Goal: Task Accomplishment & Management: Use online tool/utility

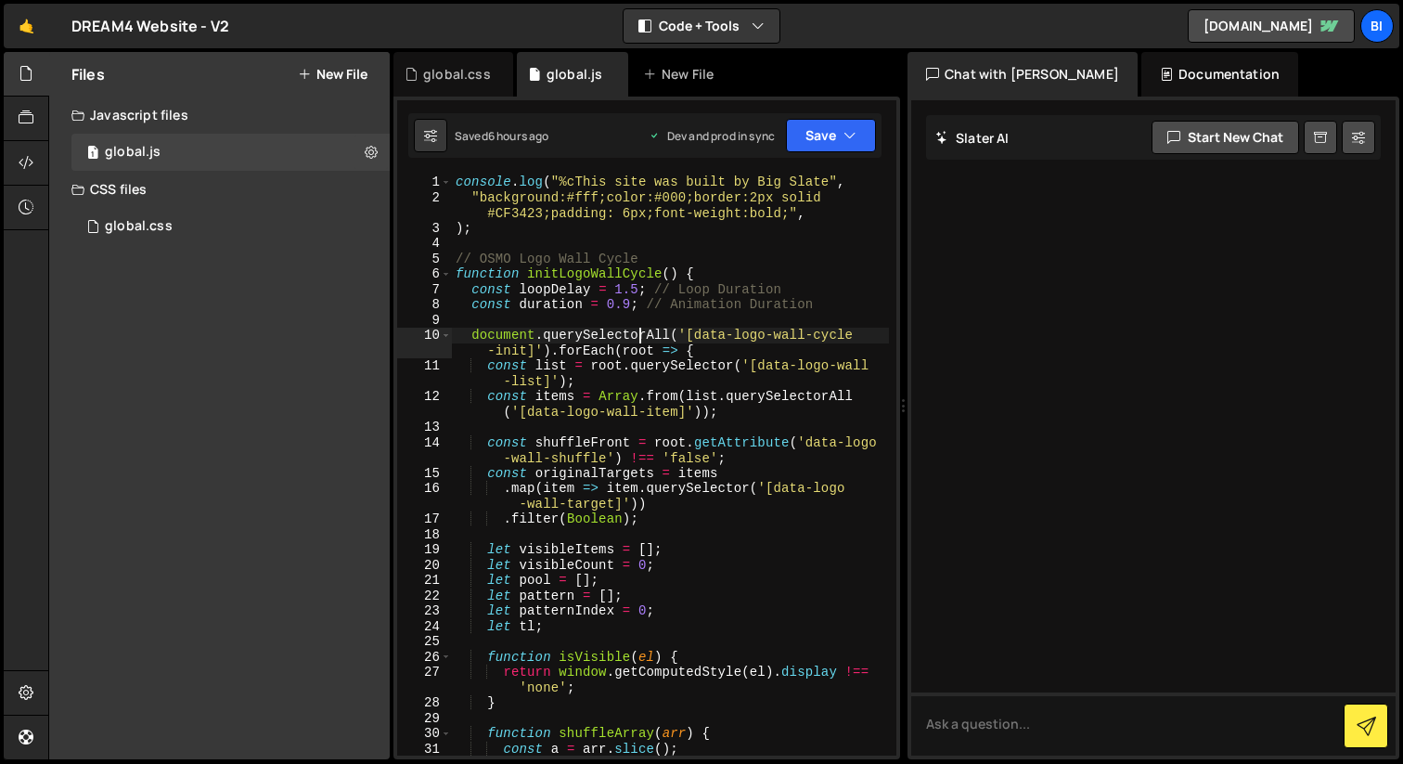
click at [1166, 387] on div at bounding box center [1153, 427] width 484 height 655
click at [225, 228] on div "1 global.css 0" at bounding box center [230, 226] width 318 height 37
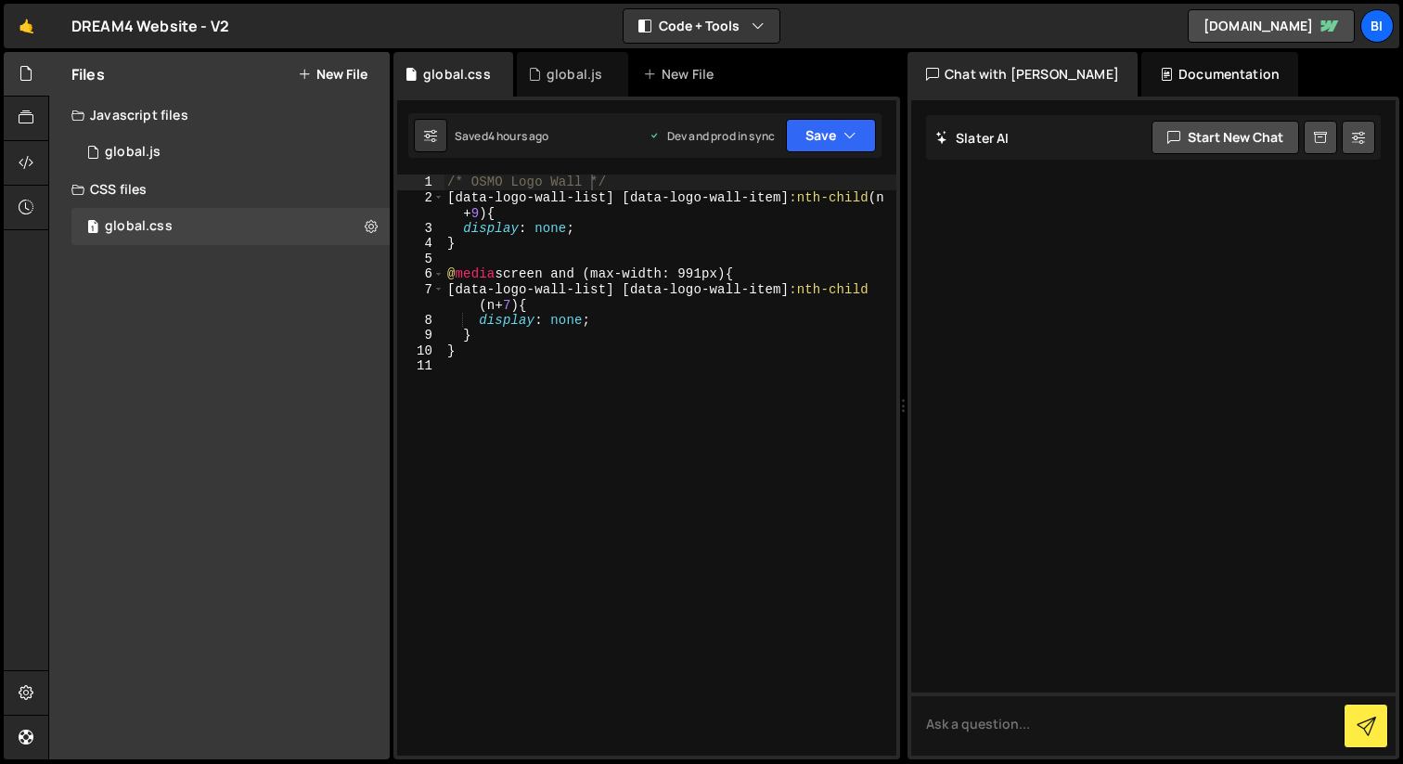
type textarea "/* Turn slider on/off */"
click at [712, 430] on div "/* OSMO Logo Wall */ [ data-logo-wall-list ] [ data-logo-wall-item ] :nth-child…" at bounding box center [669, 479] width 453 height 611
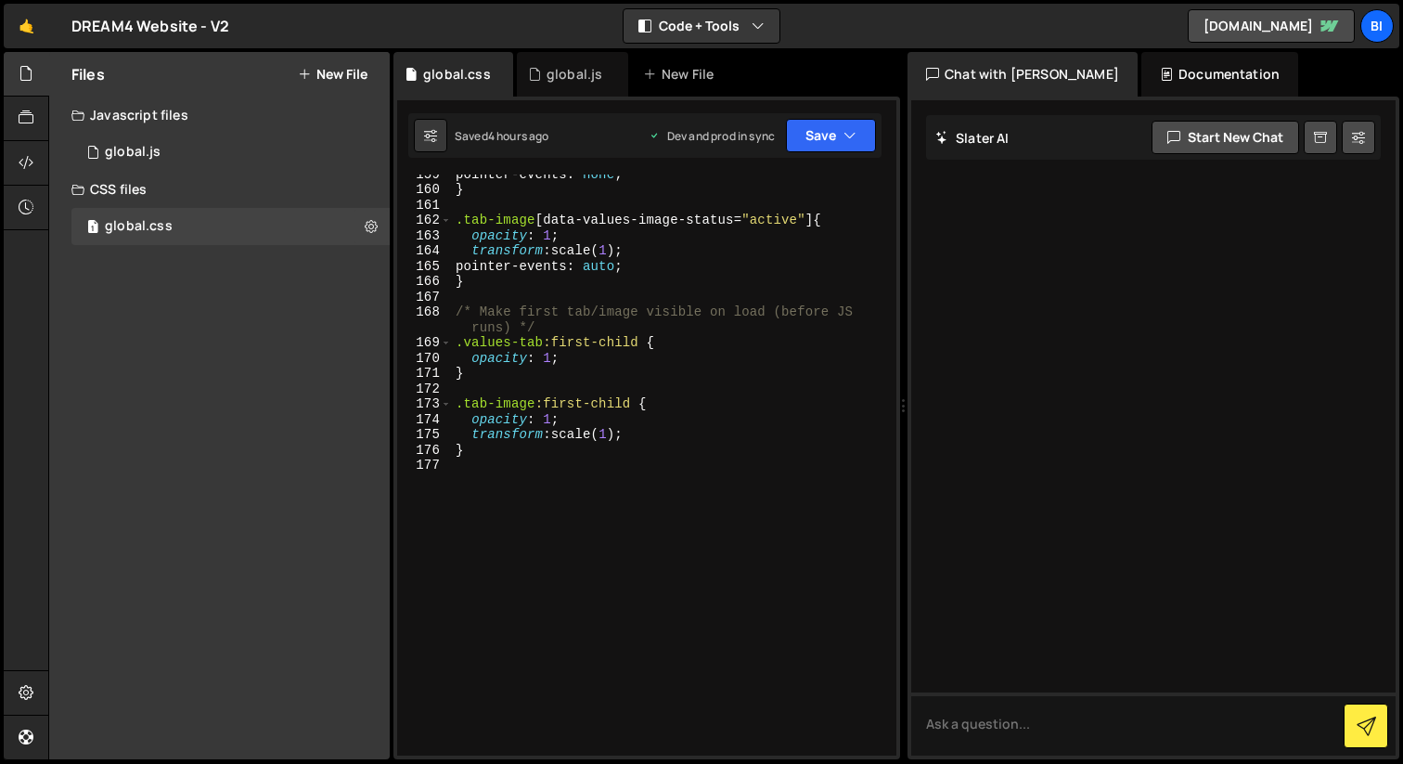
scroll to position [2595, 0]
click at [625, 608] on div "pointer-events : none ; } .tab-image [ data-values-image-status = " active " ] …" at bounding box center [670, 471] width 437 height 611
paste textarea "</style>"
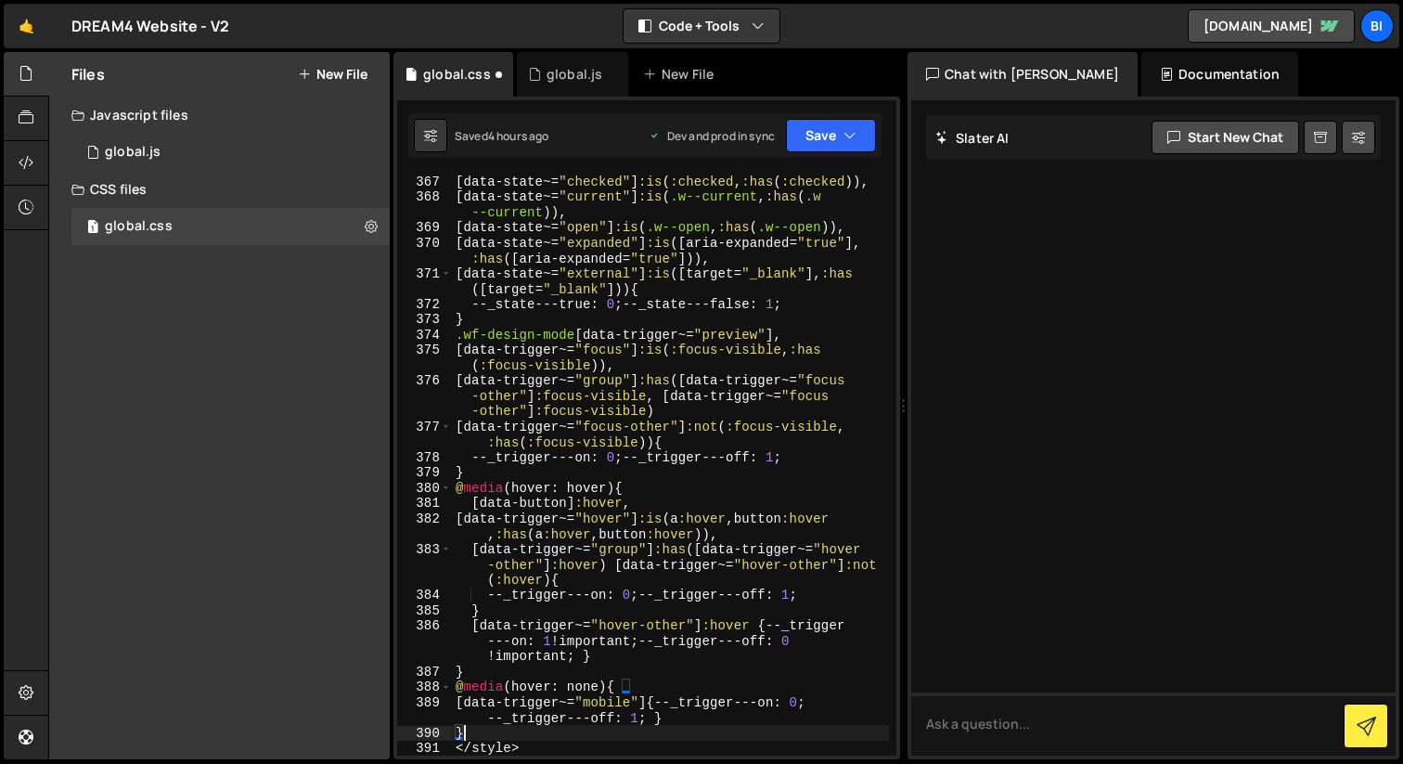
click at [501, 735] on div "[ data-state ~= " checked " ] :is ( :checked , :has ( :checked )), [ data-state…" at bounding box center [670, 478] width 437 height 611
click at [492, 743] on div "[ data-state ~= " checked " ] :is ( :checked , :has ( :checked )), [ data-state…" at bounding box center [670, 478] width 437 height 611
type textarea "</style>"
click at [492, 743] on div "[ data-state ~= " checked " ] :is ( :checked , :has ( :checked )), [ data-state…" at bounding box center [670, 478] width 437 height 611
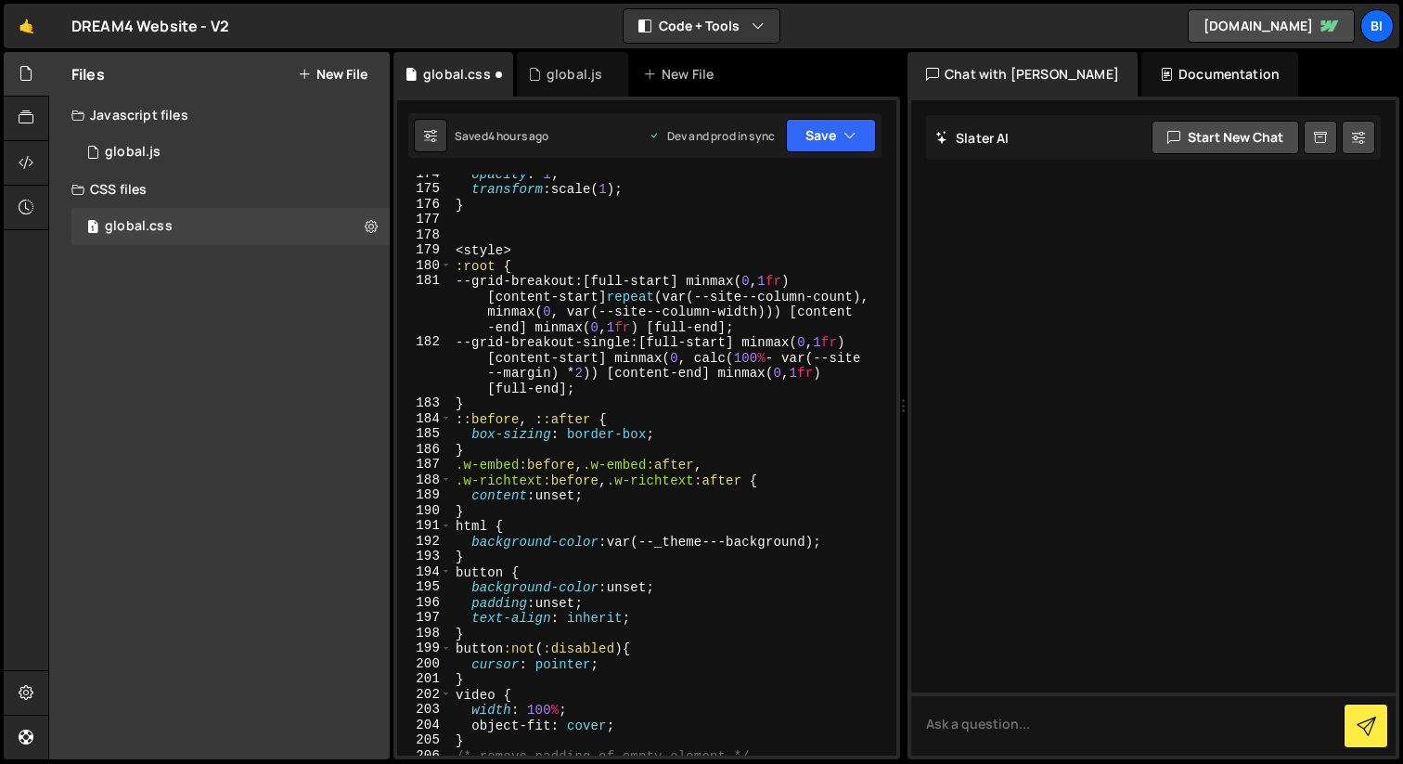
scroll to position [2714, 0]
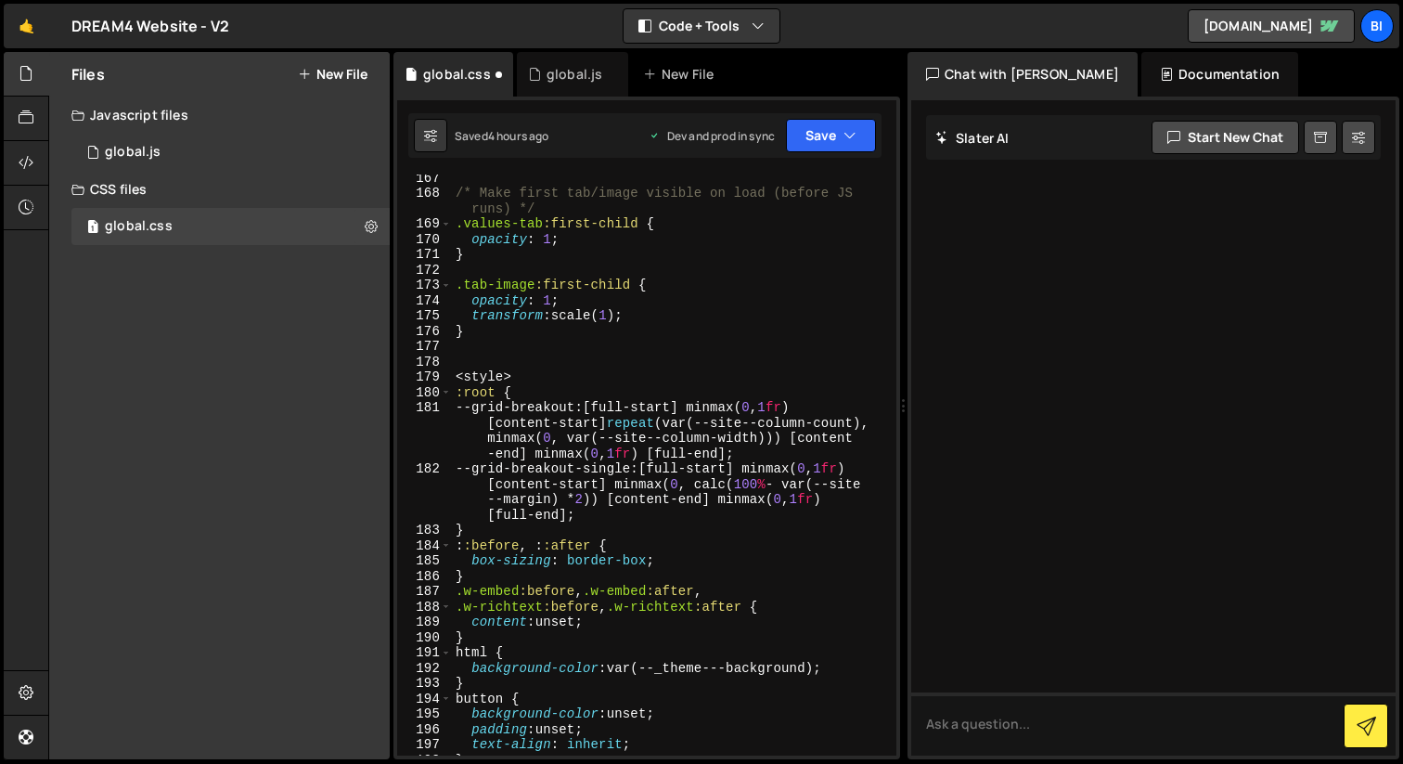
click at [479, 374] on div "/* Make first tab/image visible on load (before JS runs) */ .values-tab :first-…" at bounding box center [670, 475] width 437 height 611
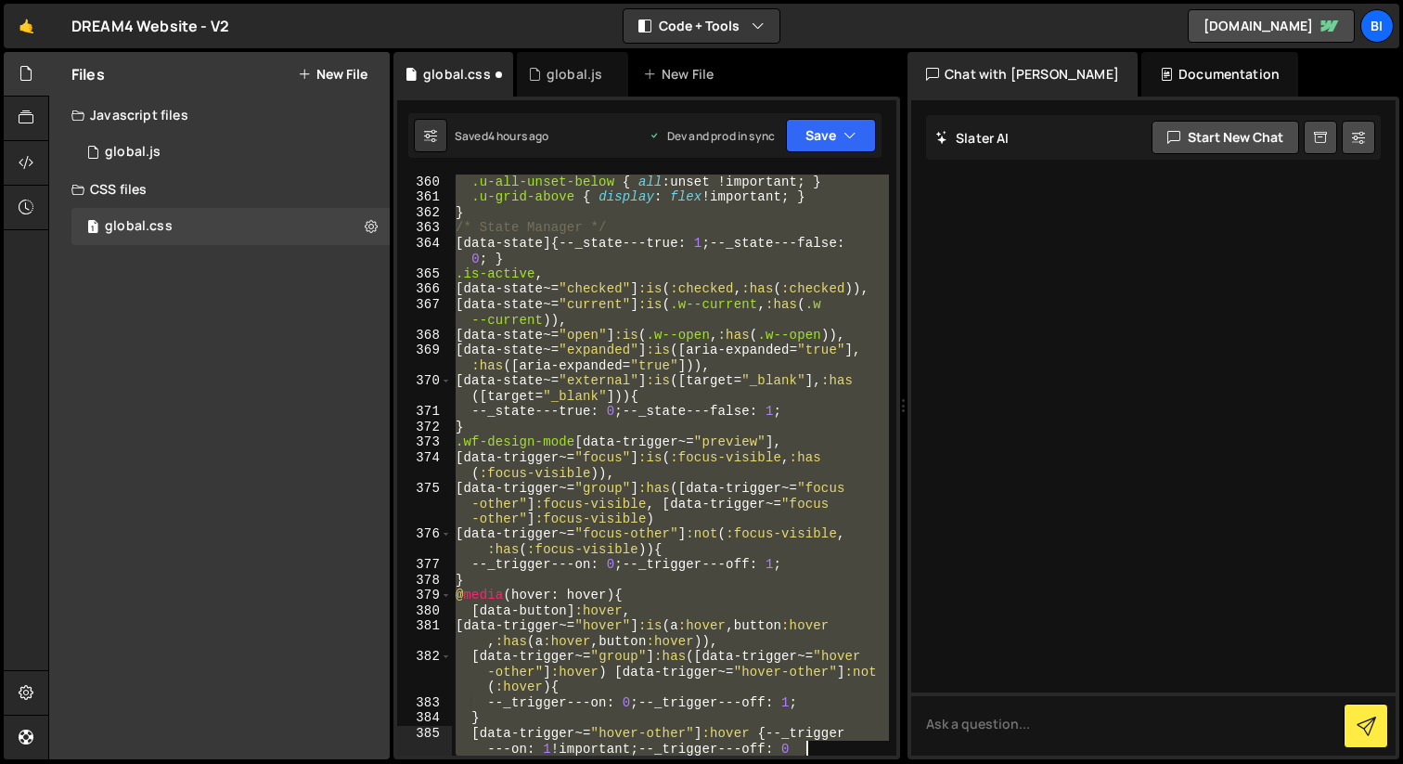
scroll to position [6246, 0]
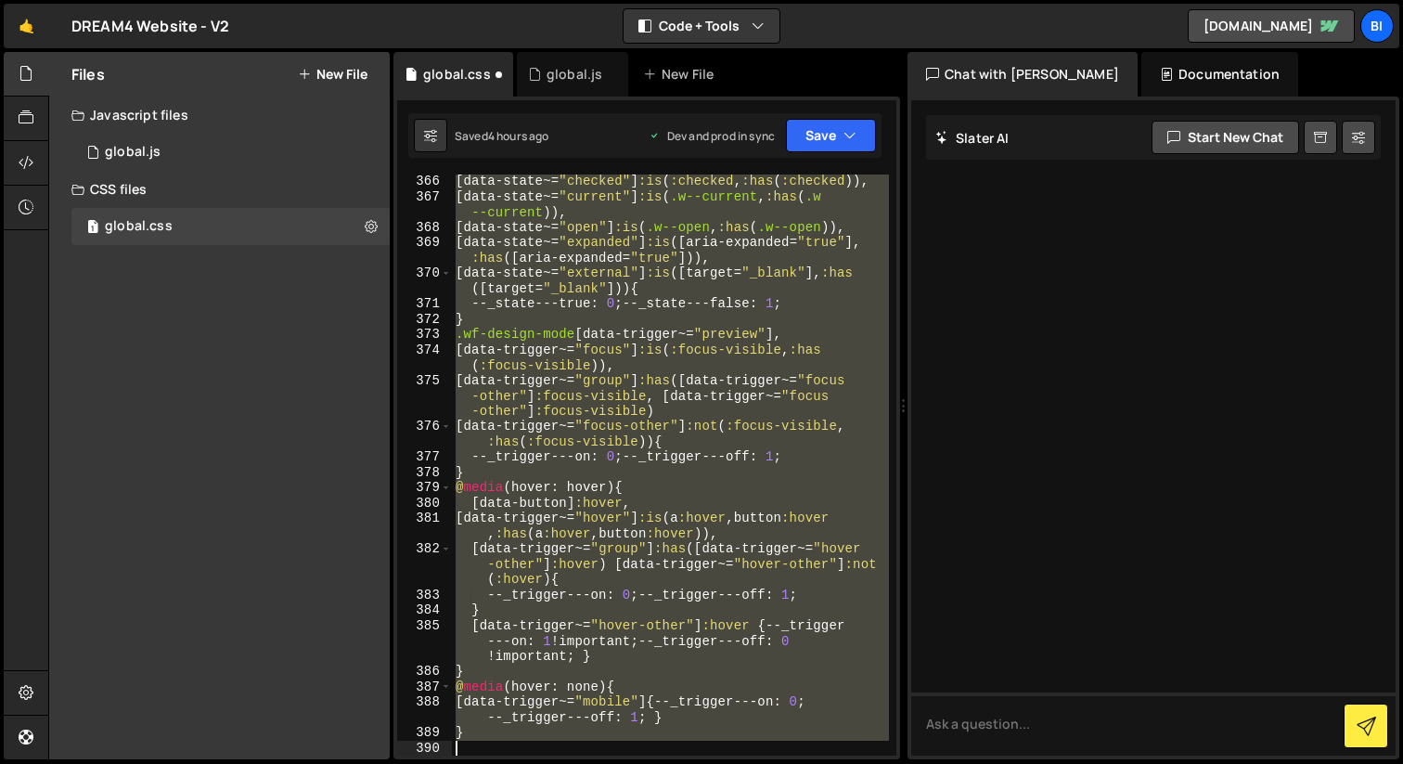
drag, startPoint x: 501, startPoint y: 348, endPoint x: 1083, endPoint y: 763, distance: 714.4
click at [1083, 763] on div "Hold on a sec... Are you certain you wish to leave this page? Any changes you'v…" at bounding box center [701, 382] width 1403 height 764
type textarea "}"
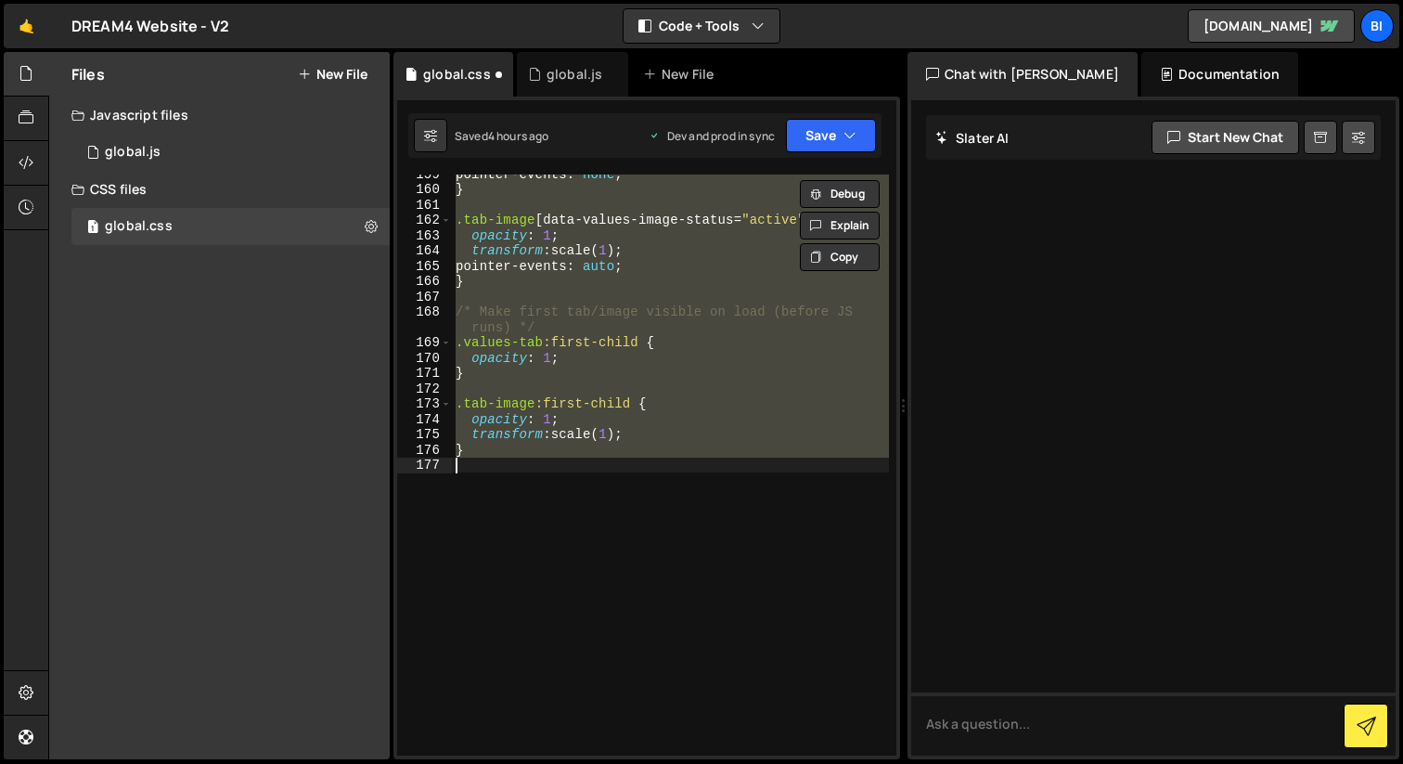
scroll to position [0, 0]
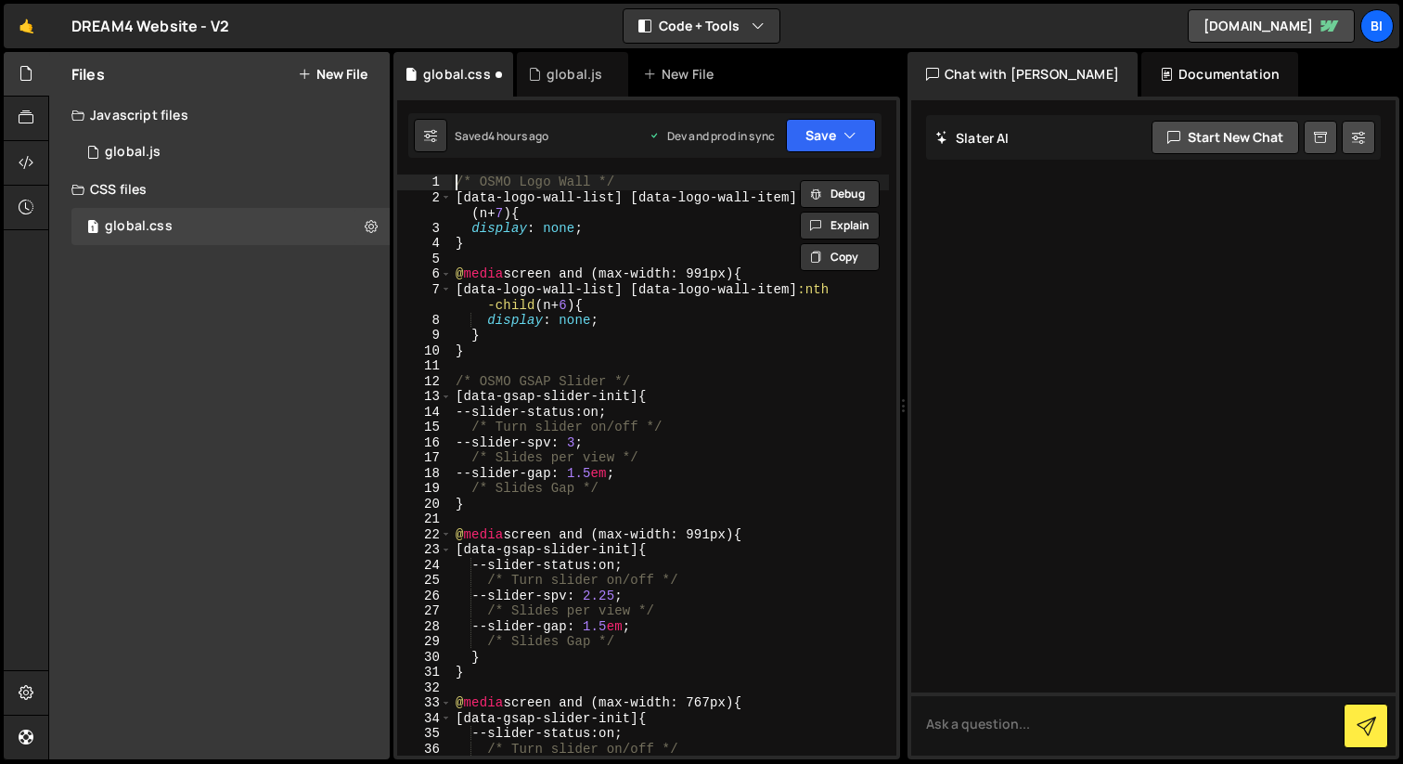
type textarea "/* OSMO Logo Wall */"
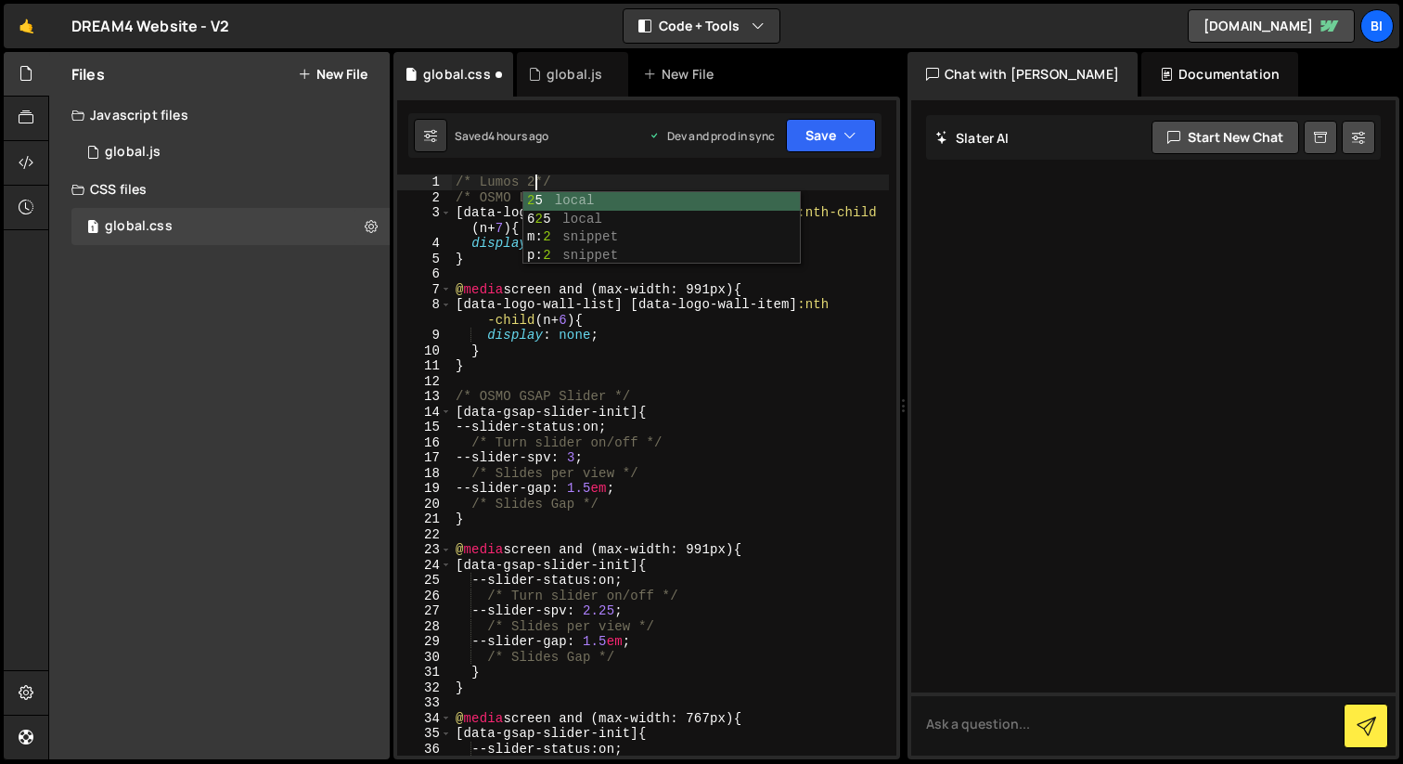
scroll to position [0, 6]
type textarea "/* Lumos 2.1.0 Defaults */"
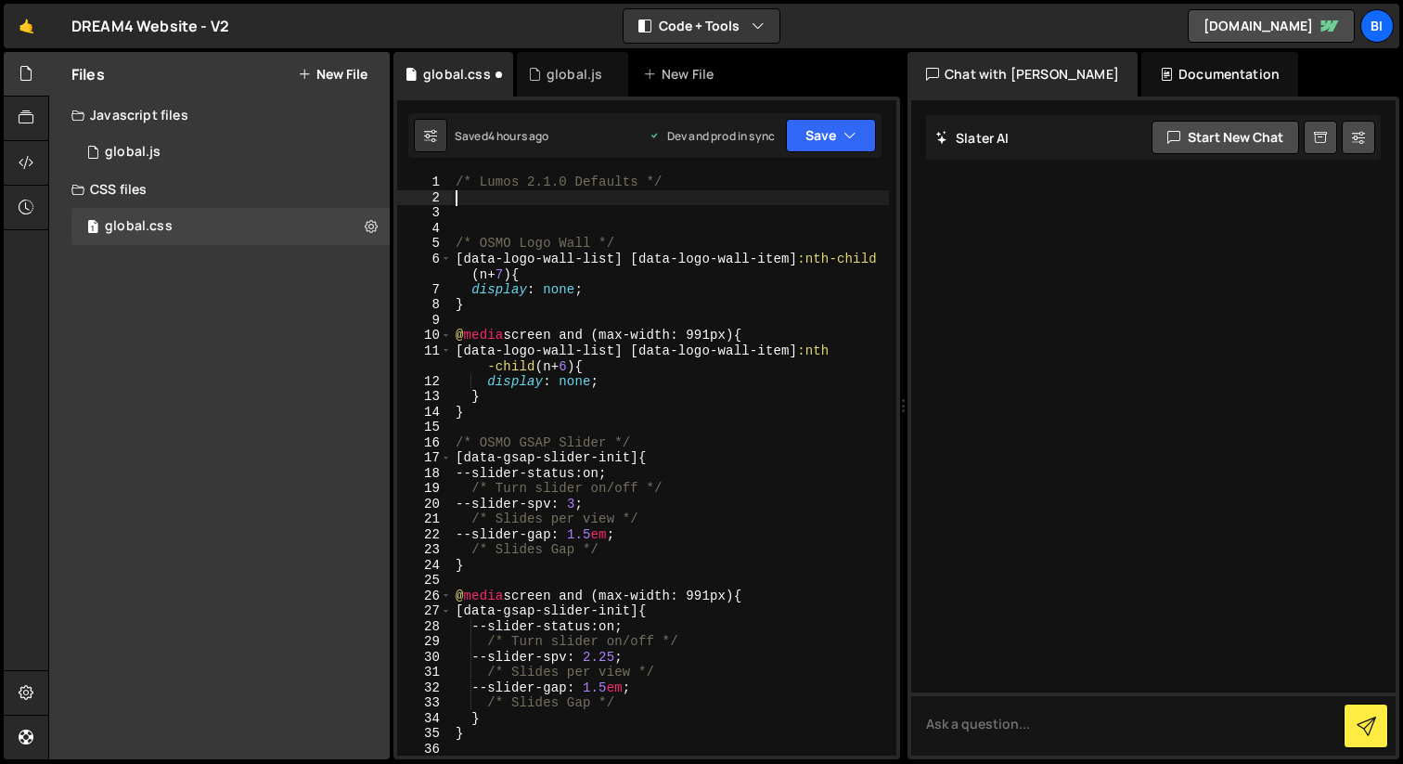
paste textarea "/* Responsive Above */"
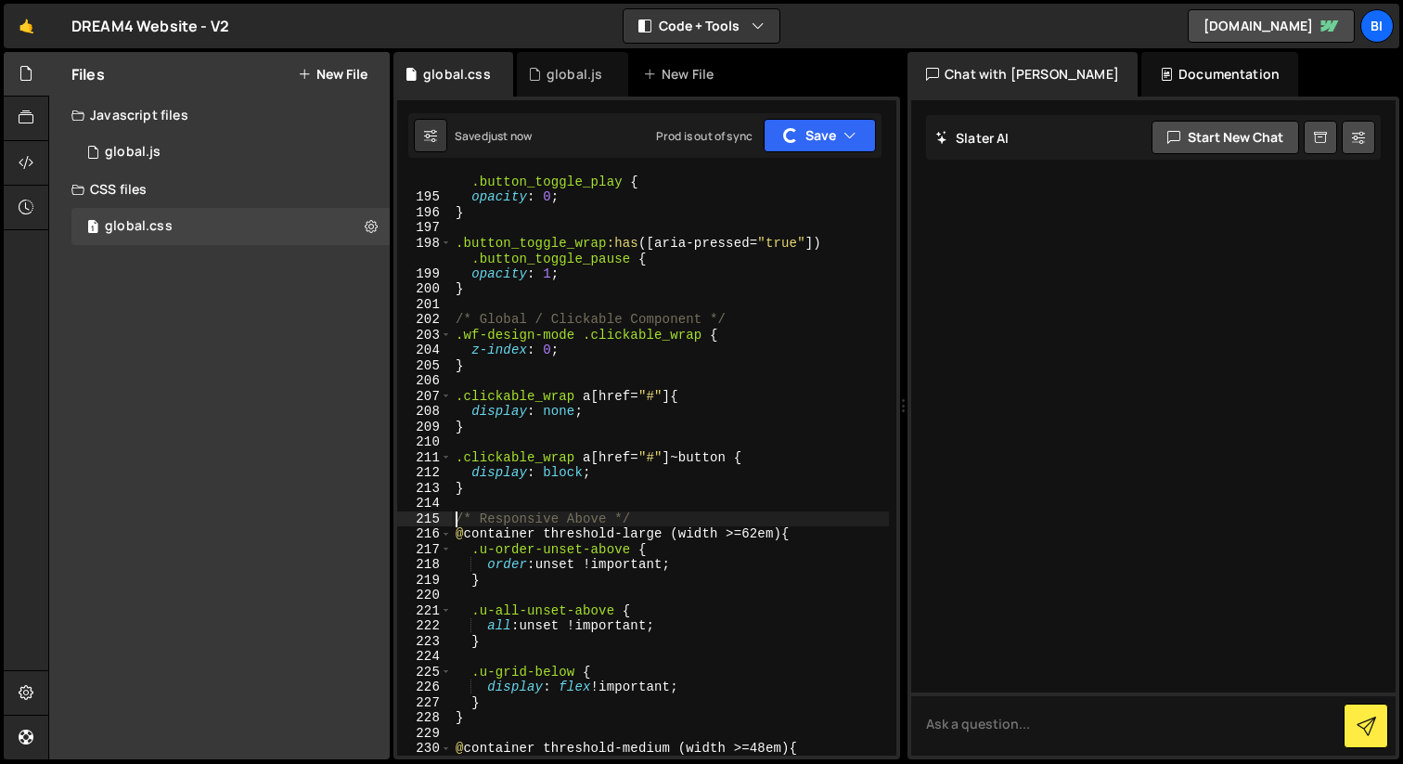
type textarea "/* Responsive Above */"
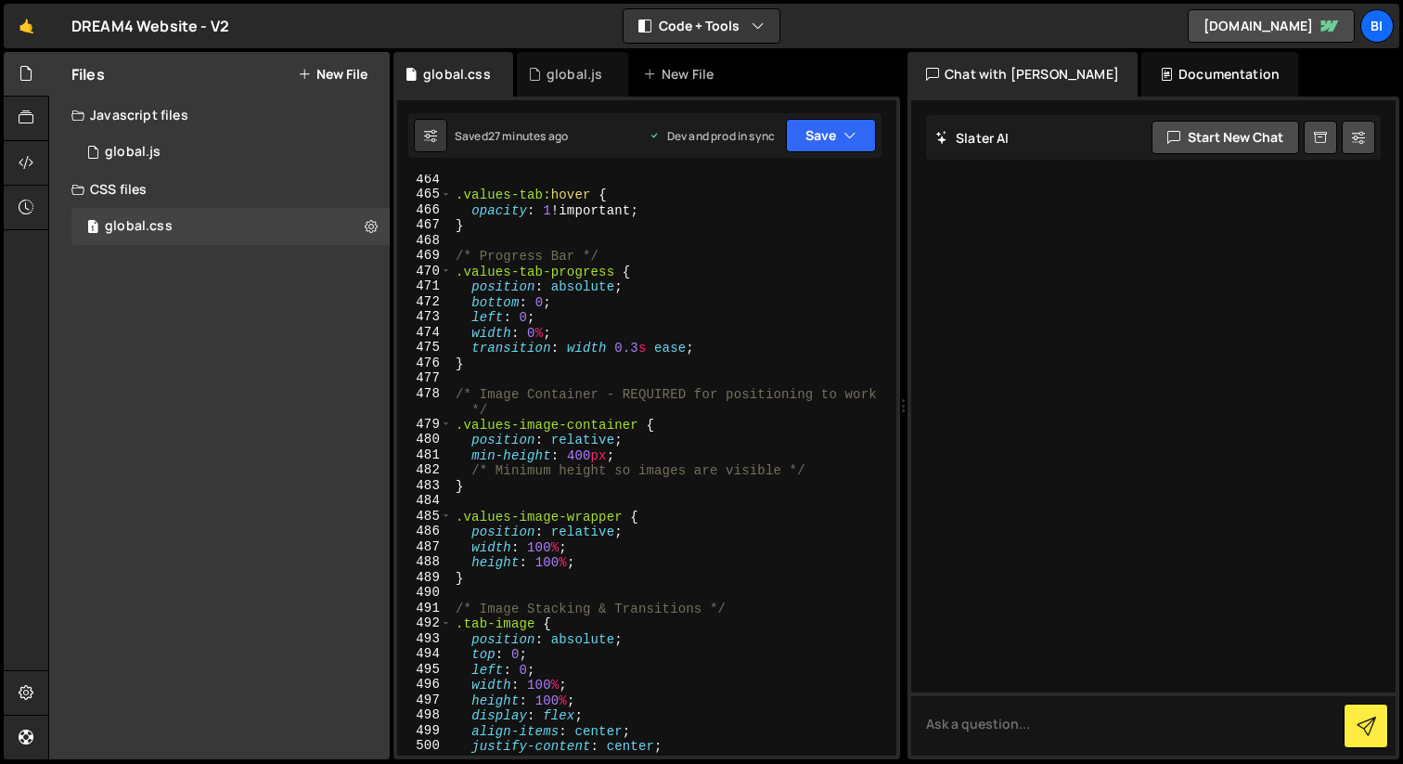
scroll to position [8489, 0]
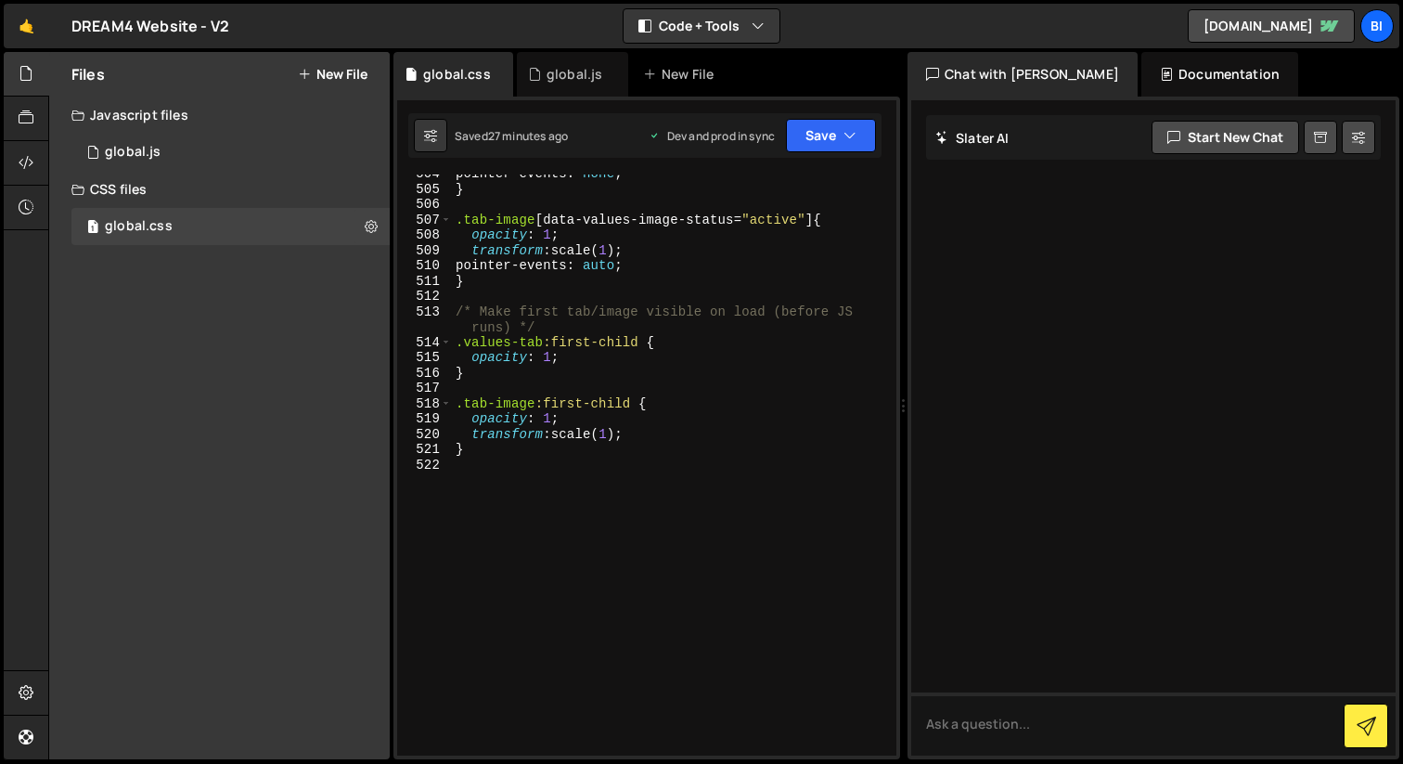
click at [613, 546] on div "pointer-events : none ; } .tab-image [ data-values-image-status = " active " ] …" at bounding box center [670, 471] width 437 height 611
type textarea "/"
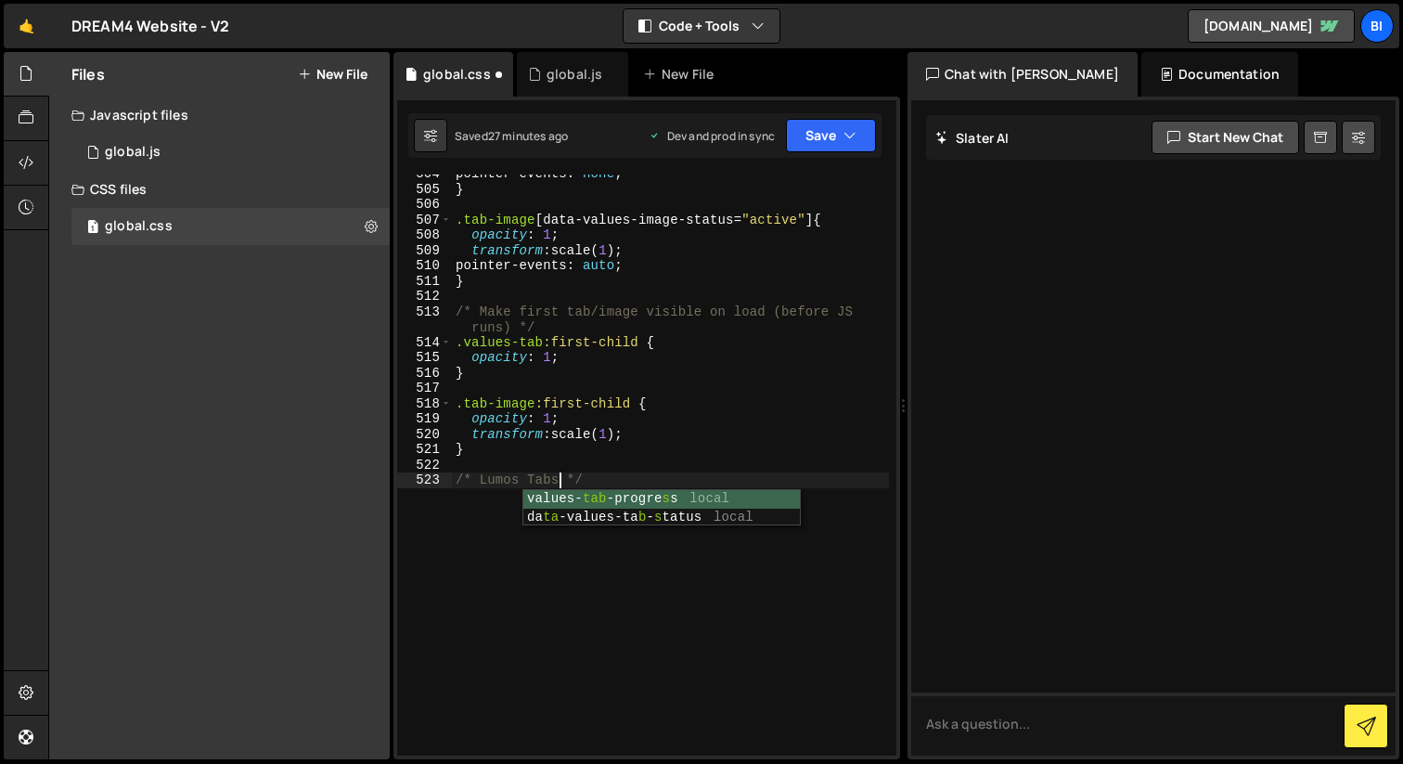
scroll to position [0, 7]
type textarea "/* Lumos Tabs */"
click at [696, 497] on div "pointer-events : none ; } .tab-image [ data-values-image-status = " active " ] …" at bounding box center [670, 471] width 437 height 611
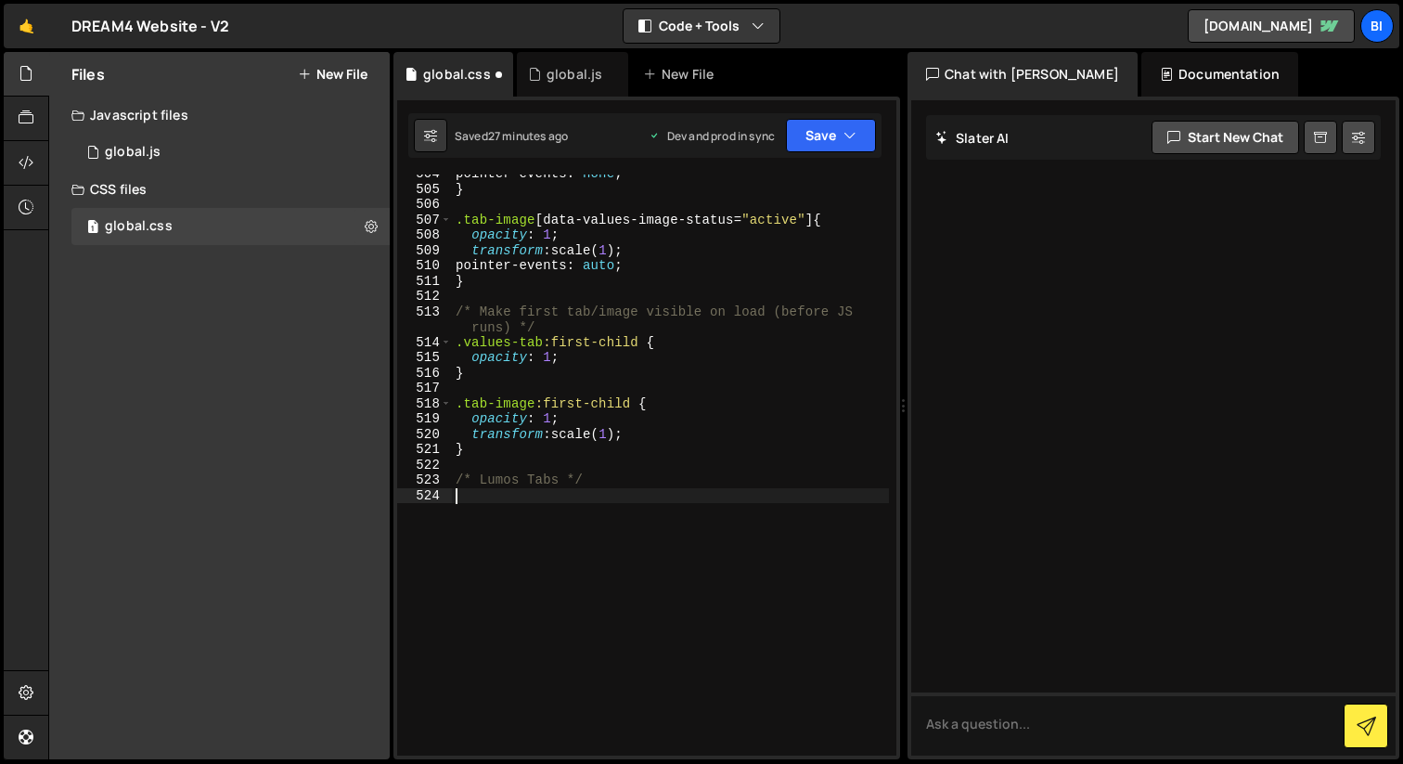
scroll to position [0, 0]
paste textarea "}"
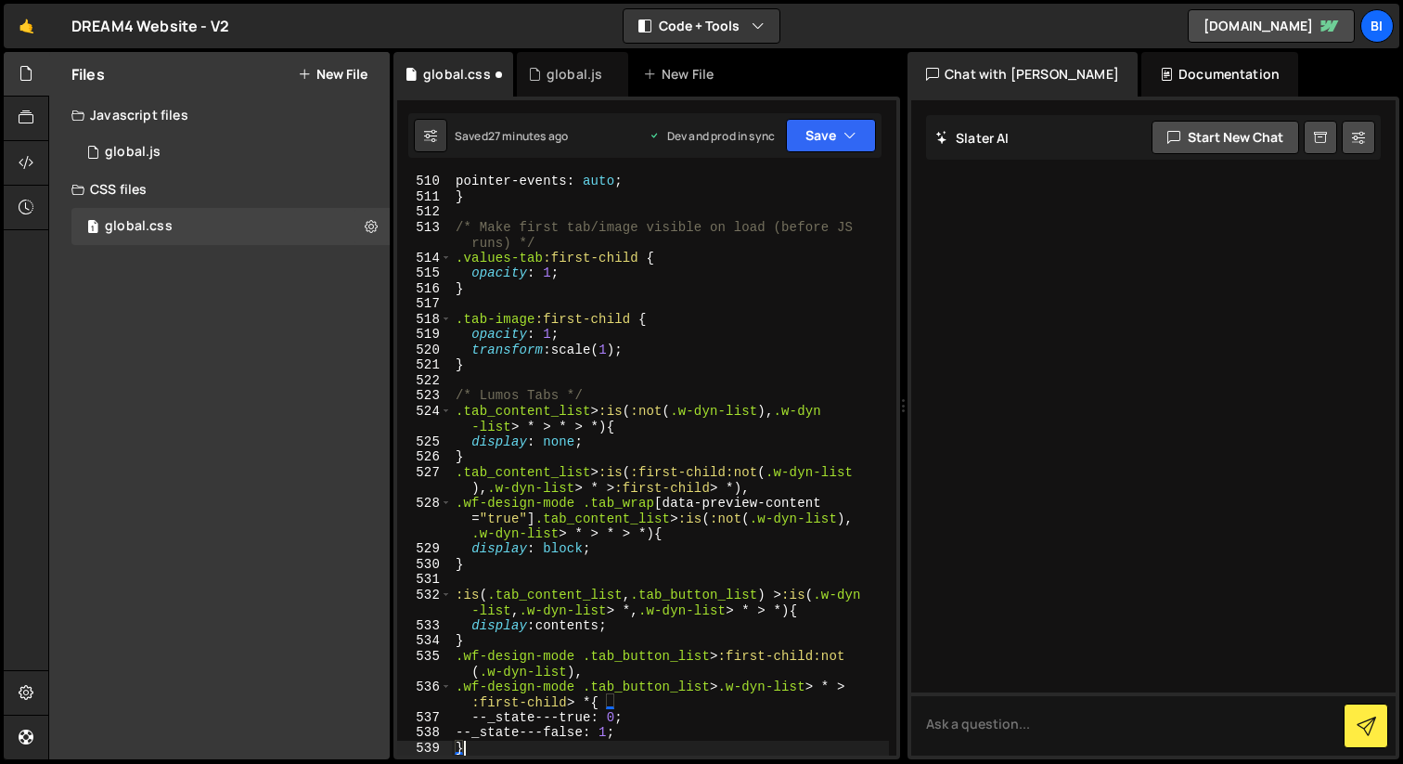
scroll to position [8573, 0]
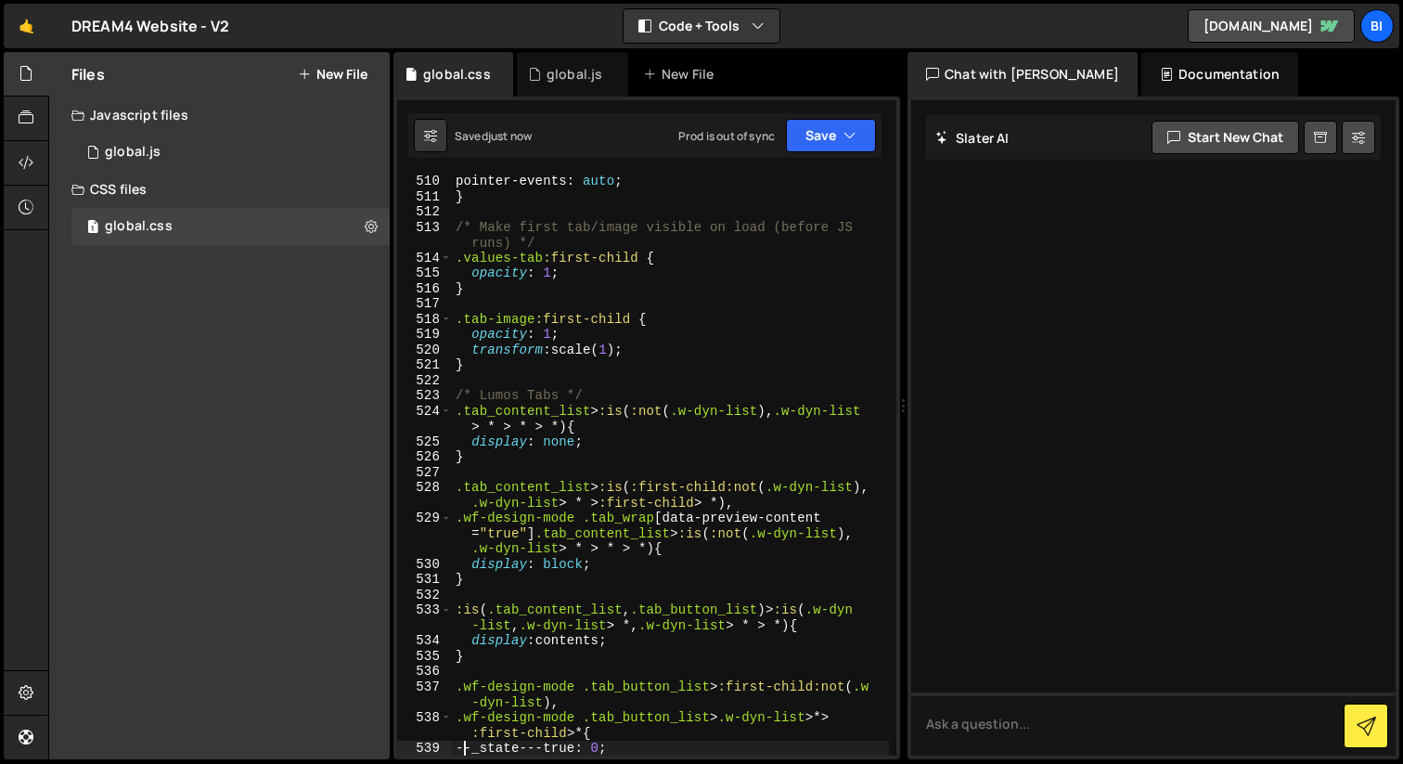
type textarea "--_state---true: 0;"
click at [184, 163] on div "1 global.js 0" at bounding box center [230, 152] width 318 height 37
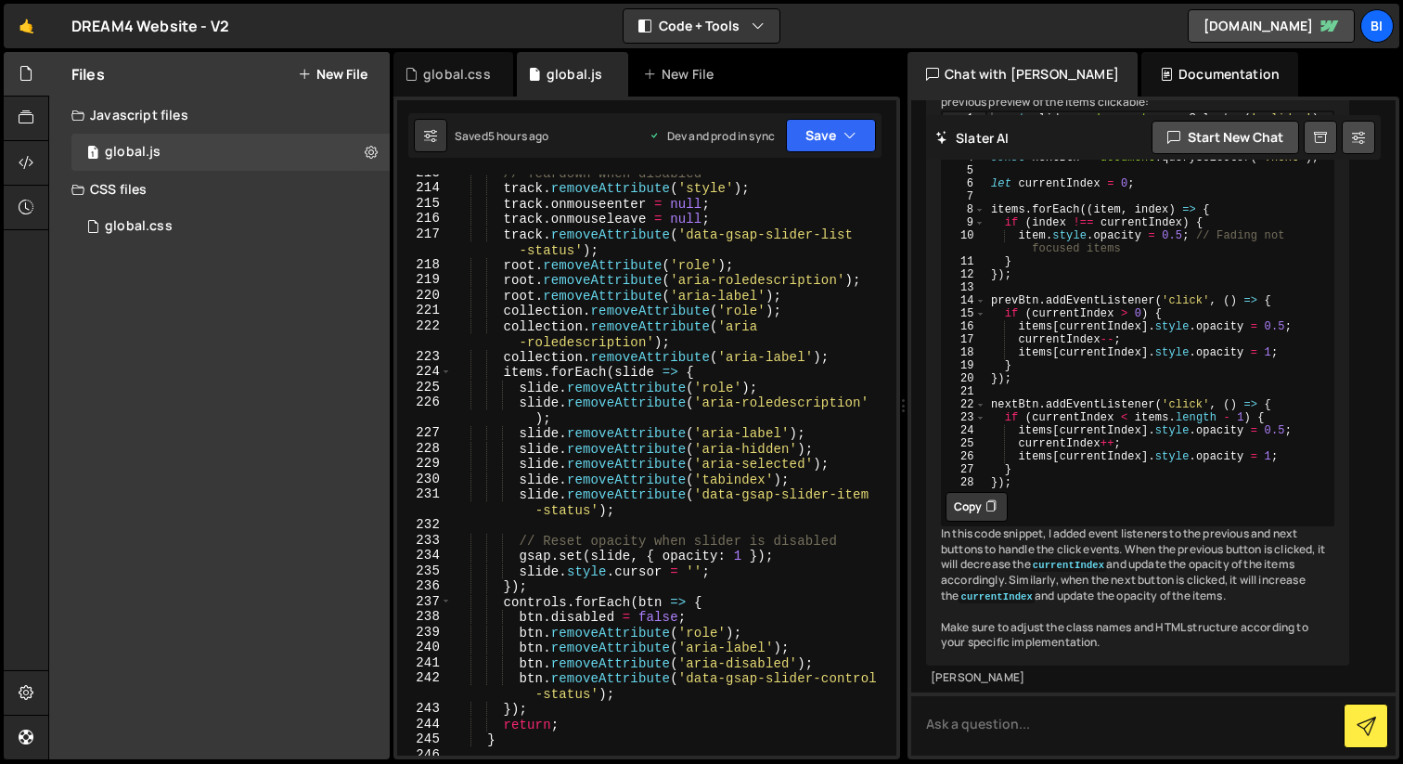
scroll to position [3944, 0]
click at [503, 333] on div "// Teardown when disabled track . removeAttribute ( 'style' ) ; track . onmouse…" at bounding box center [670, 470] width 437 height 611
type textarea "initValuesComponent();"
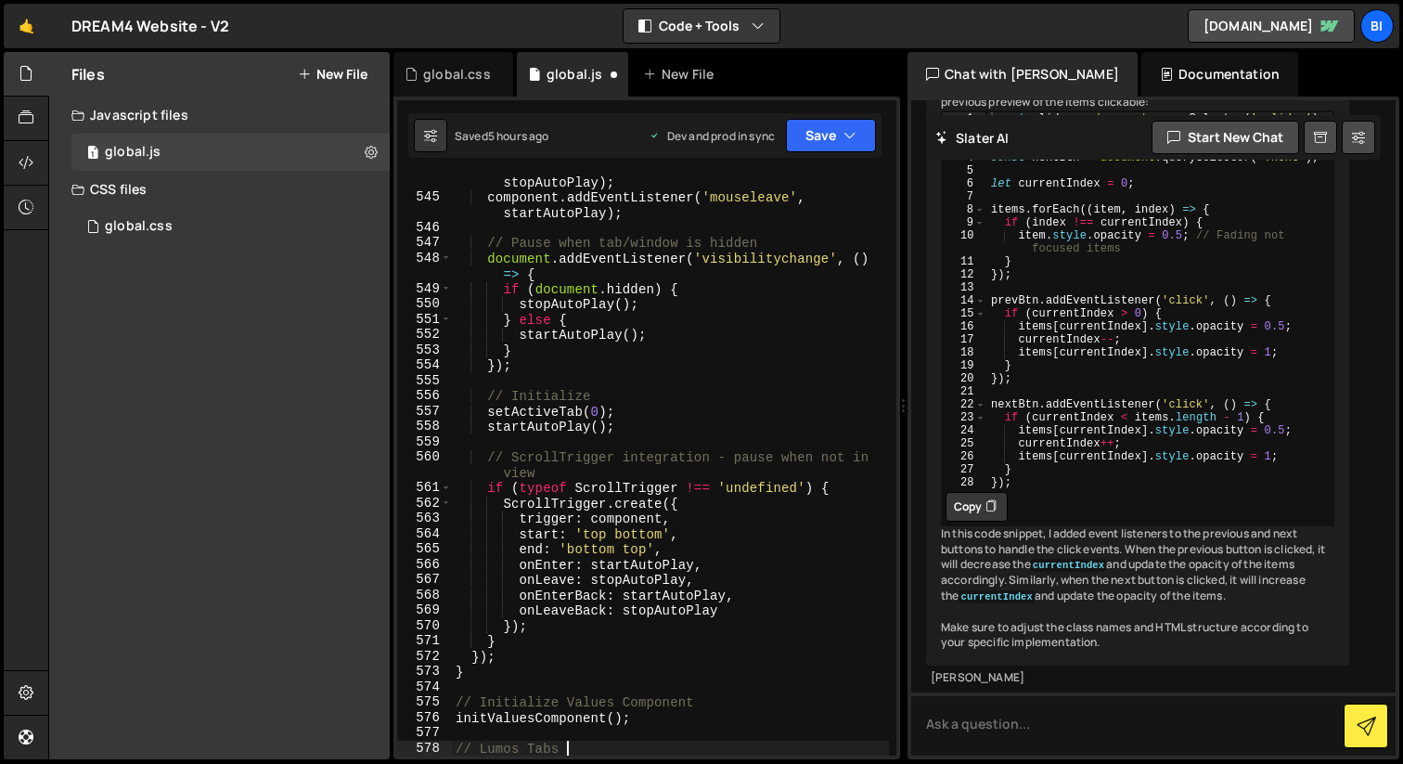
scroll to position [0, 6]
type textarea "// Lumos Tabs"
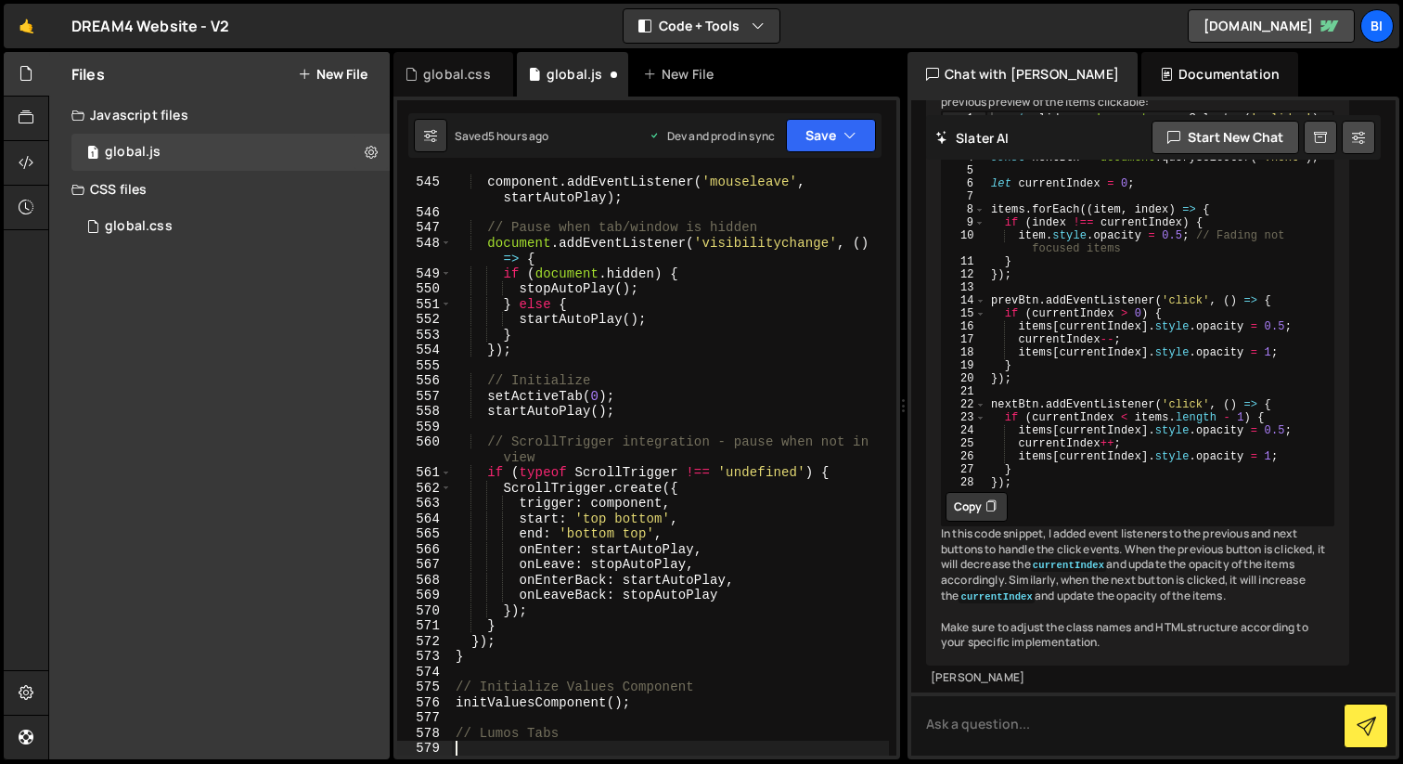
paste textarea "});"
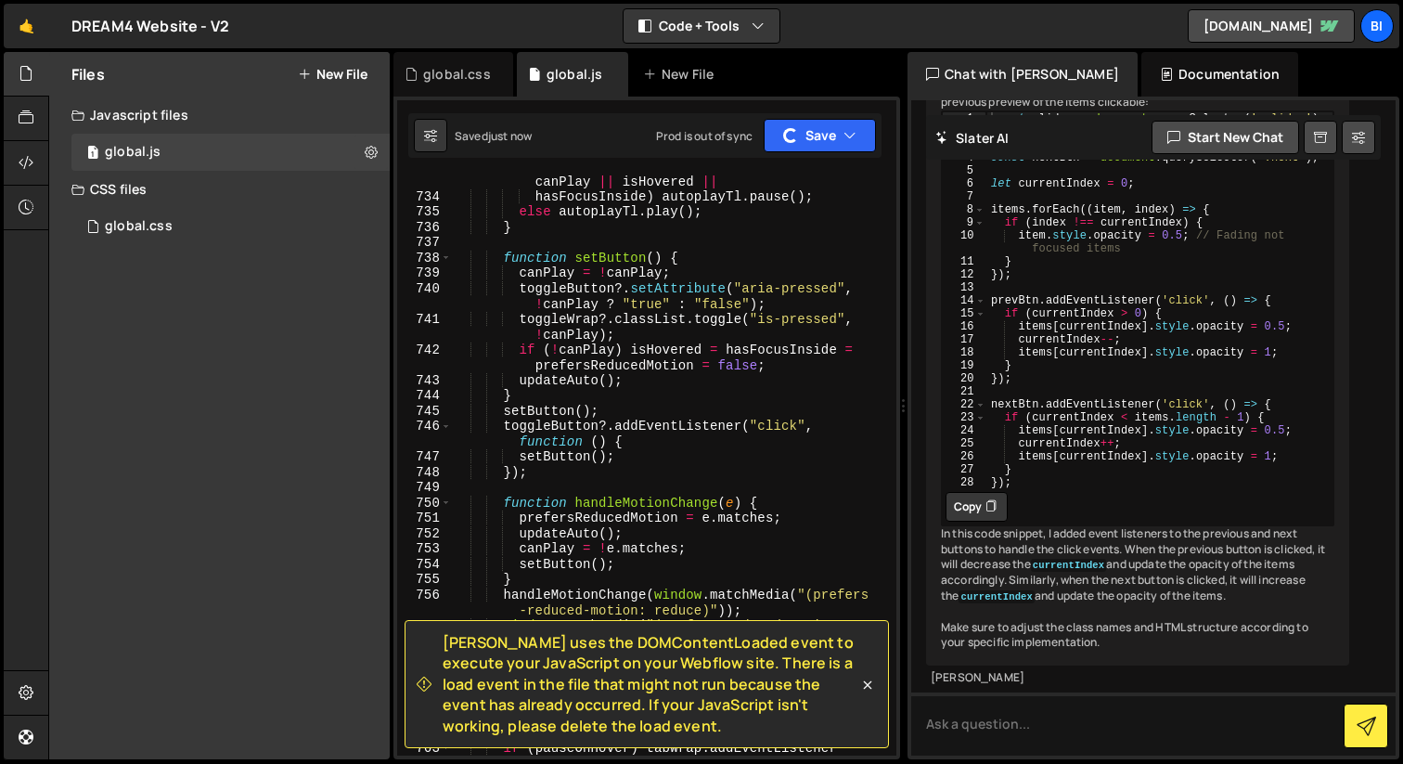
scroll to position [13691, 0]
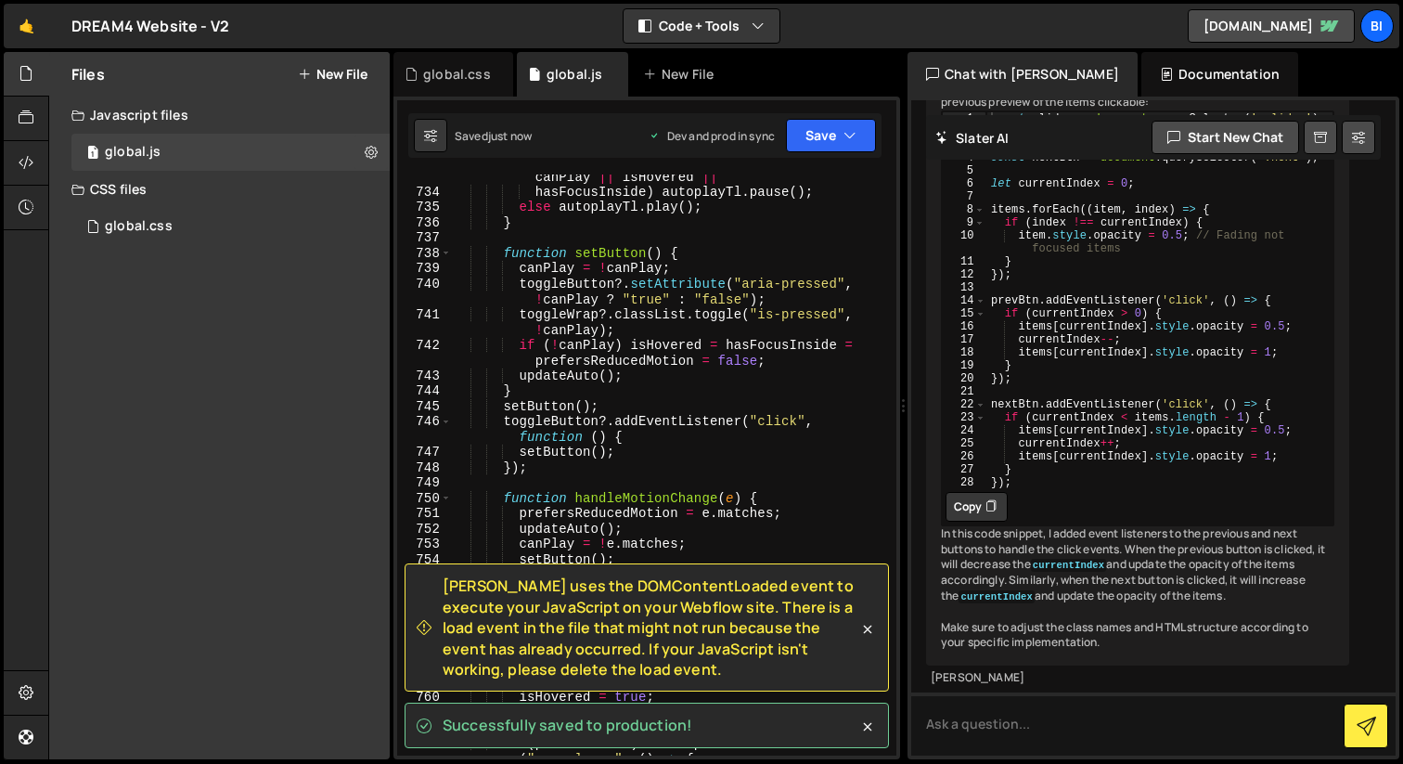
click at [865, 684] on div "Slater uses the DOMContentLoaded event to execute your JavaScript on your Webfl…" at bounding box center [646, 627] width 484 height 128
click at [870, 630] on icon at bounding box center [867, 629] width 19 height 19
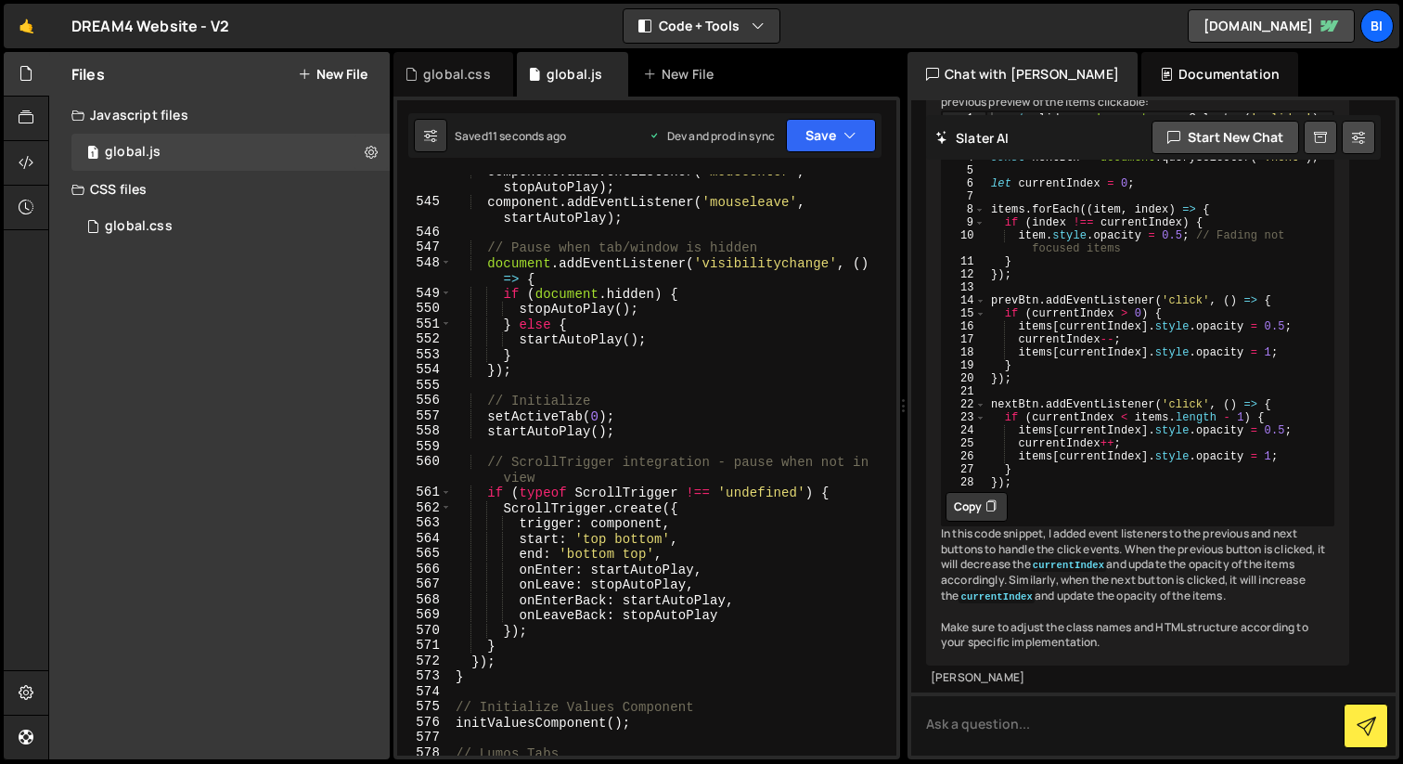
scroll to position [10052, 0]
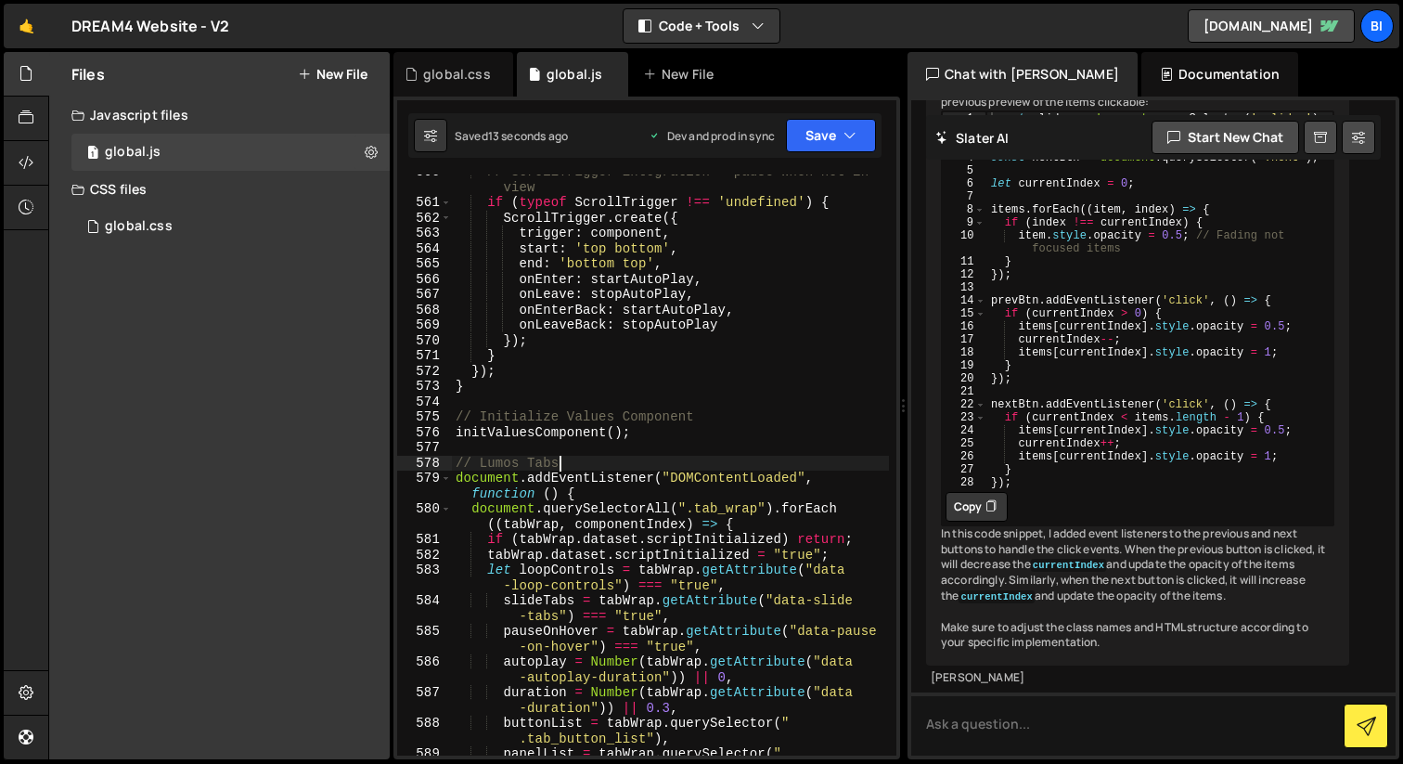
click at [649, 468] on div "// ScrollTrigger integration - pause when not in view if ( typeof ScrollTrigger…" at bounding box center [670, 485] width 437 height 642
click at [626, 484] on div "// ScrollTrigger integration - pause when not in view if ( typeof ScrollTrigger…" at bounding box center [670, 485] width 437 height 642
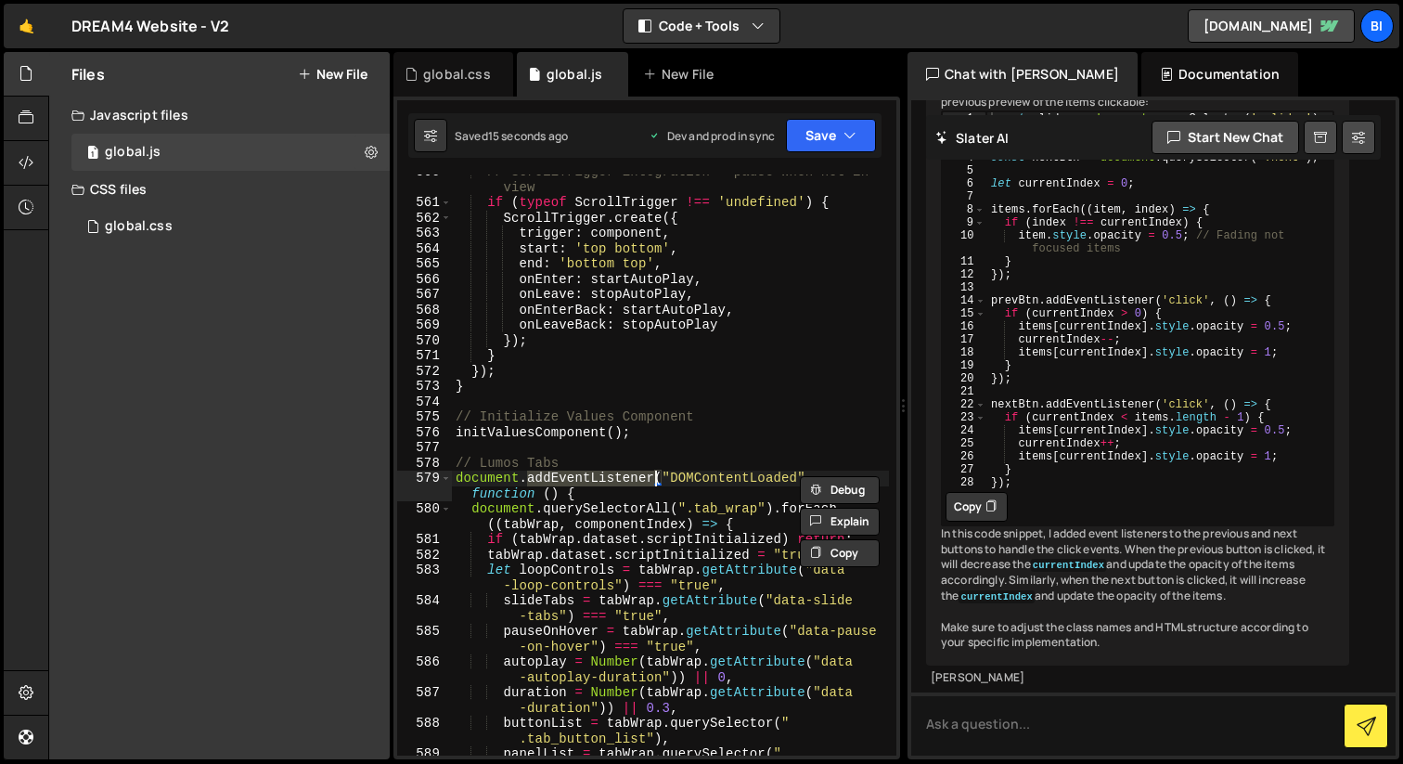
click at [626, 484] on div "// ScrollTrigger integration - pause when not in view if ( typeof ScrollTrigger…" at bounding box center [670, 485] width 437 height 642
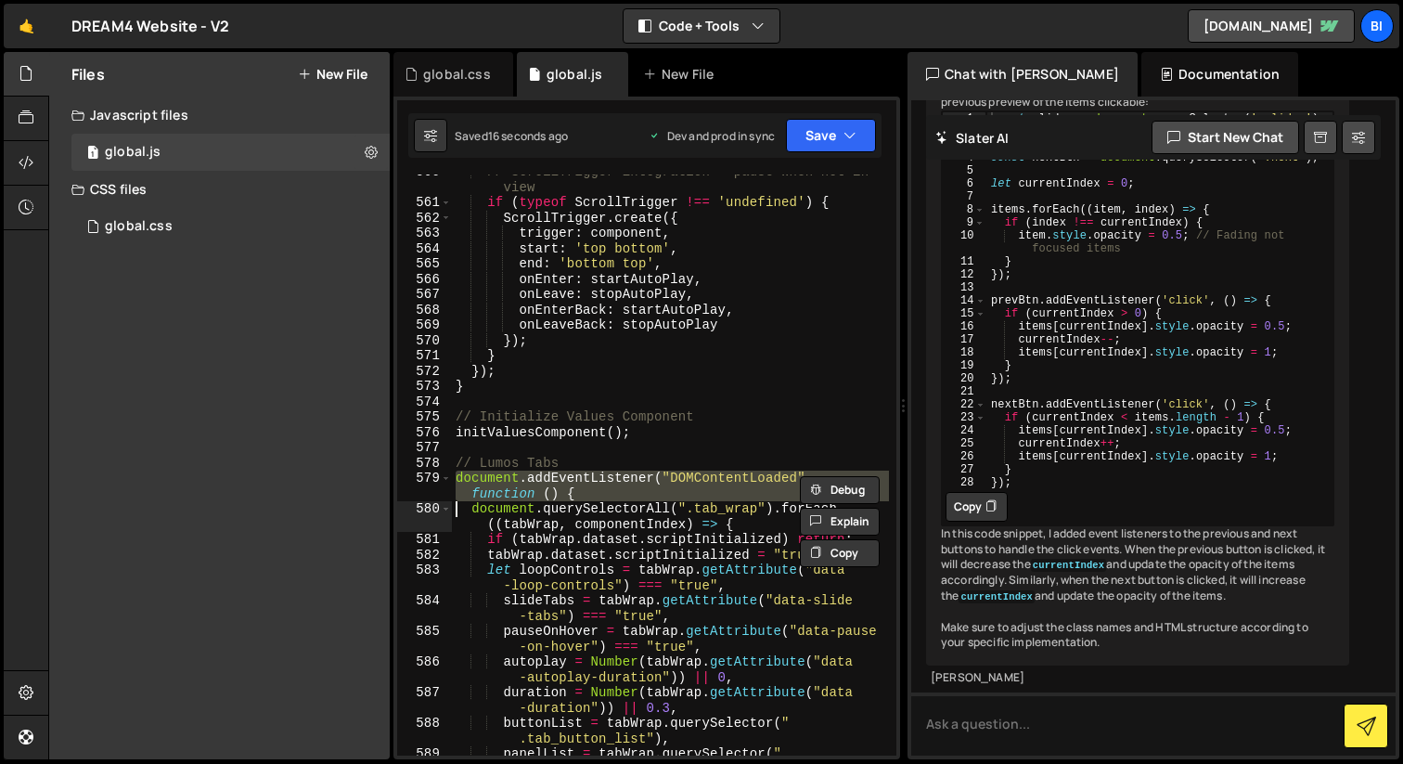
click at [601, 493] on div "// ScrollTrigger integration - pause when not in view if ( typeof ScrollTrigger…" at bounding box center [670, 464] width 437 height 581
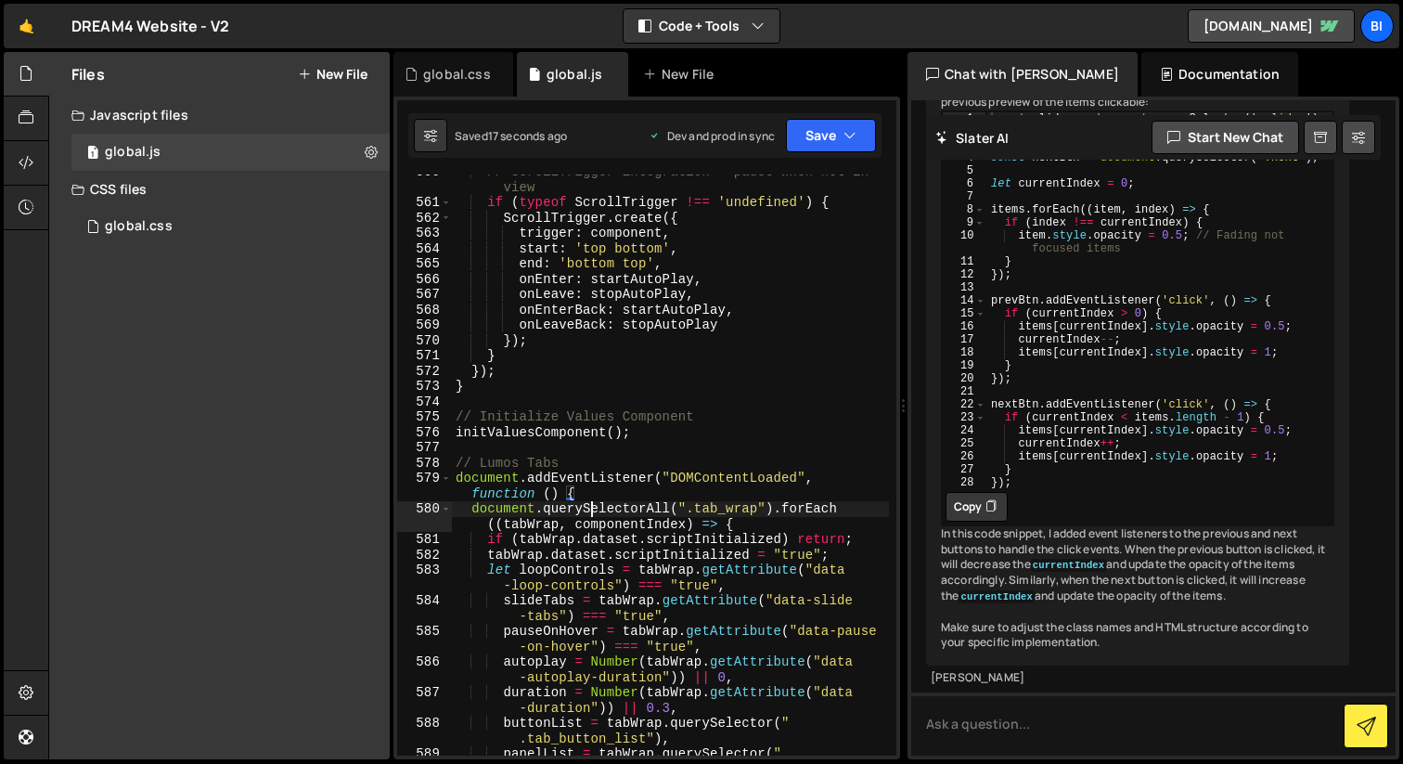
click at [588, 516] on div "// ScrollTrigger integration - pause when not in view if ( typeof ScrollTrigger…" at bounding box center [670, 485] width 437 height 642
click at [598, 490] on div "// ScrollTrigger integration - pause when not in view if ( typeof ScrollTrigger…" at bounding box center [670, 485] width 437 height 642
click at [478, 510] on div "// ScrollTrigger integration - pause when not in view if ( typeof ScrollTrigger…" at bounding box center [670, 485] width 437 height 642
click at [473, 511] on div "// ScrollTrigger integration - pause when not in view if ( typeof ScrollTrigger…" at bounding box center [670, 485] width 437 height 642
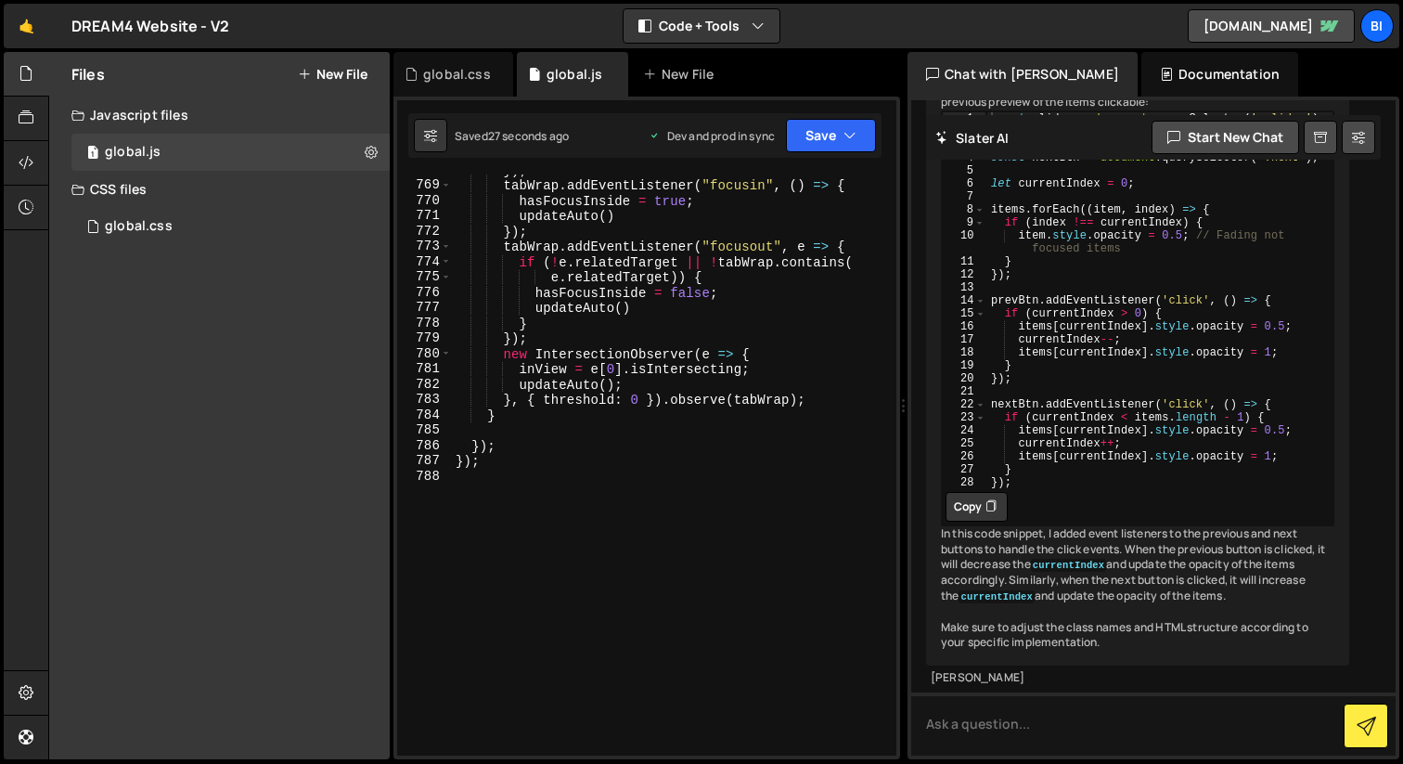
scroll to position [14367, 0]
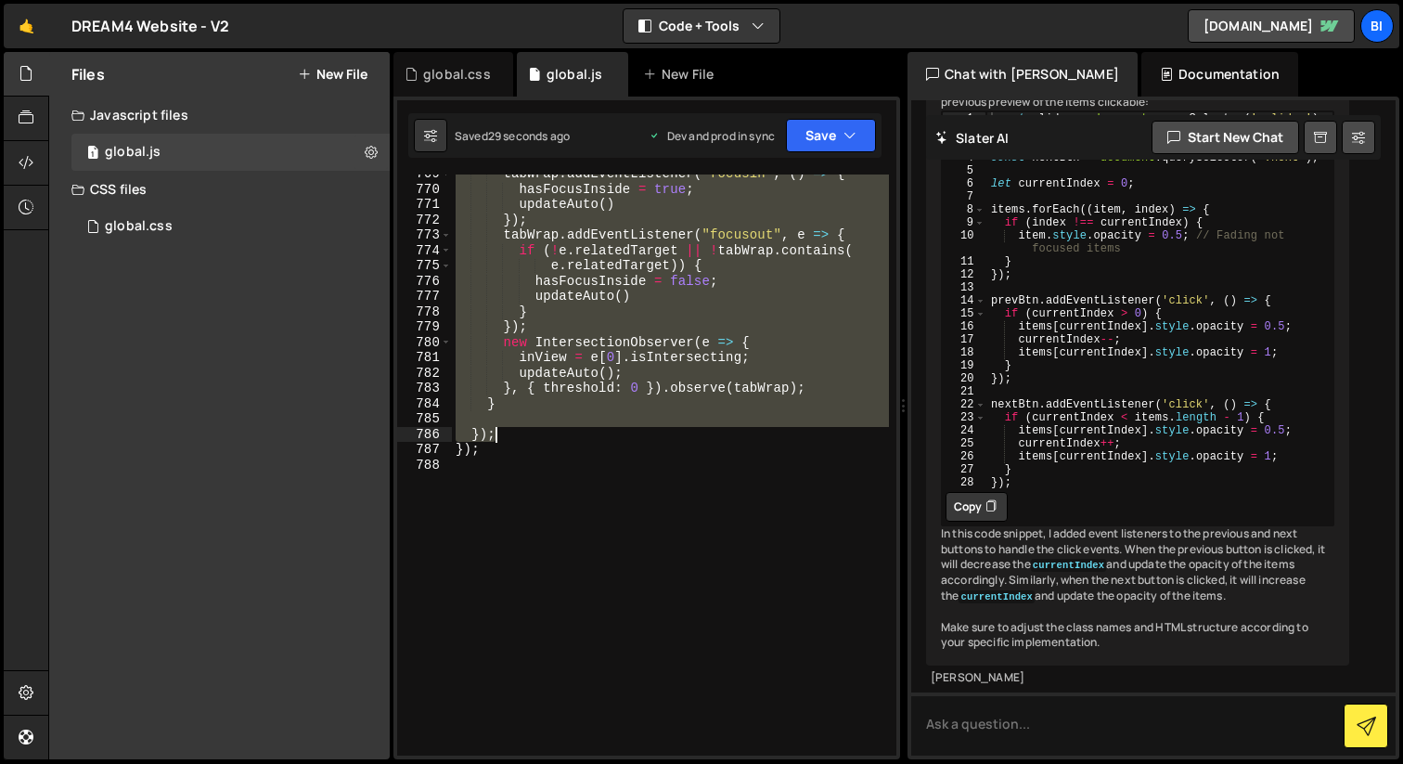
click at [517, 434] on div "tabWrap . addEventListener ( "focusin" , ( ) => { hasFocusInside = true ; updat…" at bounding box center [670, 471] width 437 height 611
type textarea "});"
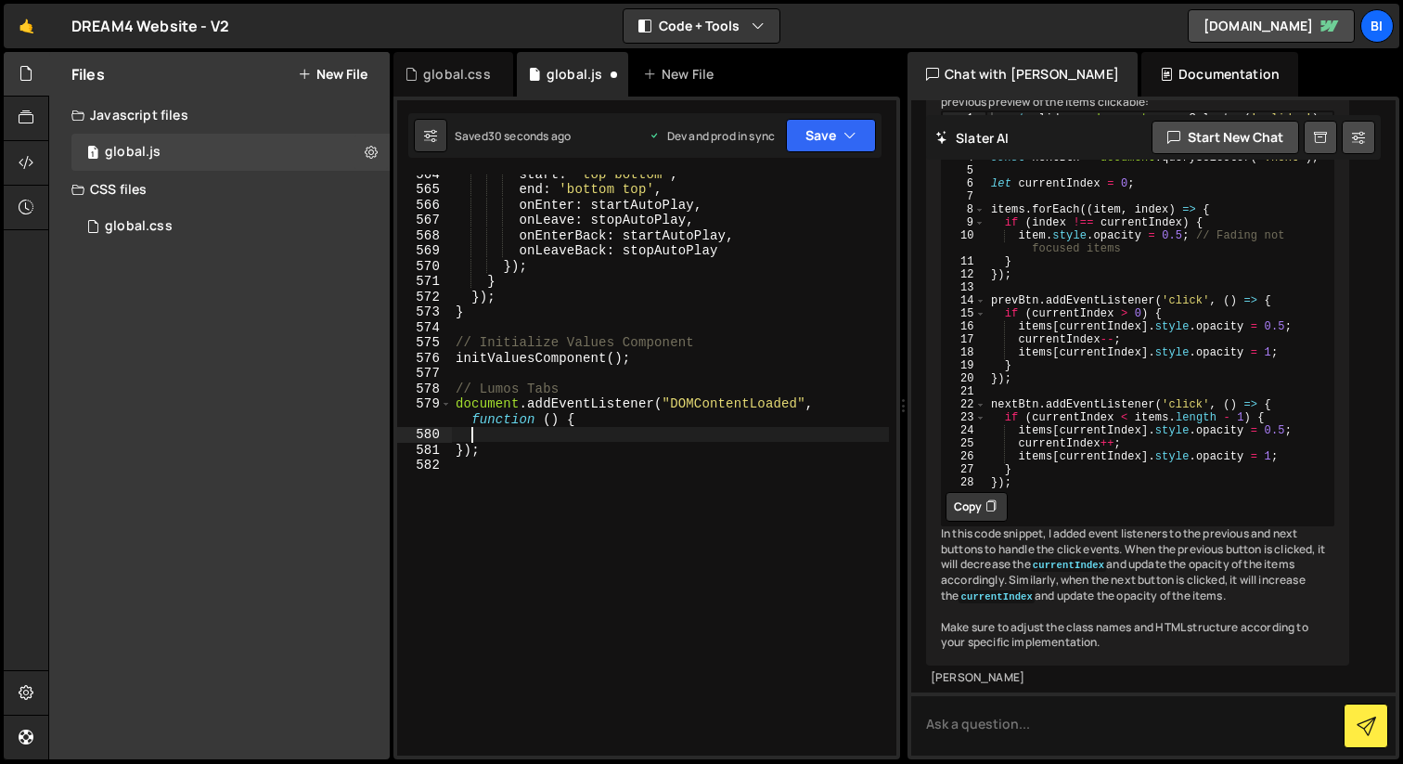
click at [598, 430] on div "start : 'top bottom' , end : 'bottom top' , onEnter : startAutoPlay , onLeave :…" at bounding box center [670, 471] width 437 height 611
click at [611, 408] on div "start : 'top bottom' , end : 'bottom top' , onEnter : startAutoPlay , onLeave :…" at bounding box center [670, 471] width 437 height 611
click at [608, 413] on div "start : 'top bottom' , end : 'bottom top' , onEnter : startAutoPlay , onLeave :…" at bounding box center [670, 471] width 437 height 611
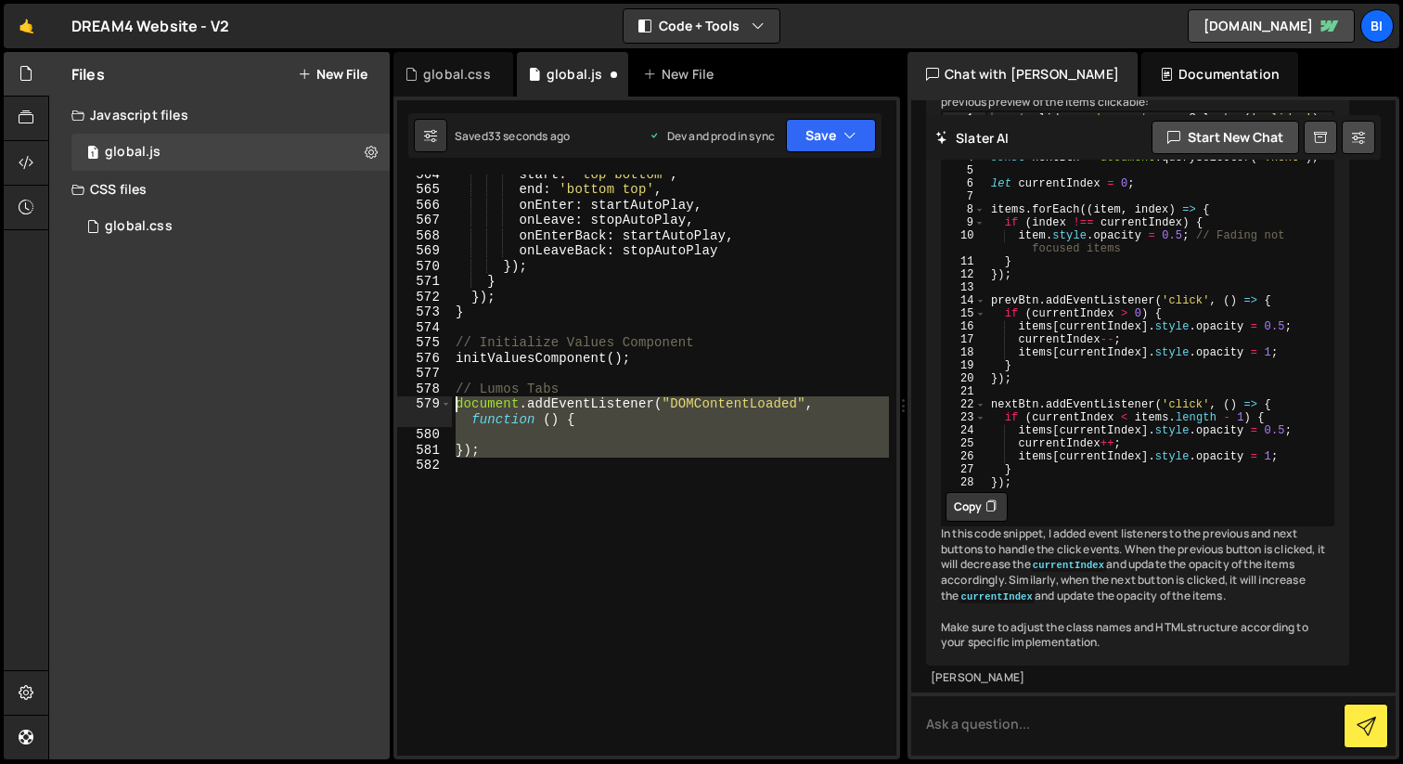
drag, startPoint x: 565, startPoint y: 484, endPoint x: 417, endPoint y: 399, distance: 170.4
click at [417, 399] on div "document.addEventListener("DOMContentLoaded", function () { 564 565 566 567 568…" at bounding box center [646, 464] width 499 height 581
type textarea "document.addEventListener("DOMContentLoaded", function () {"
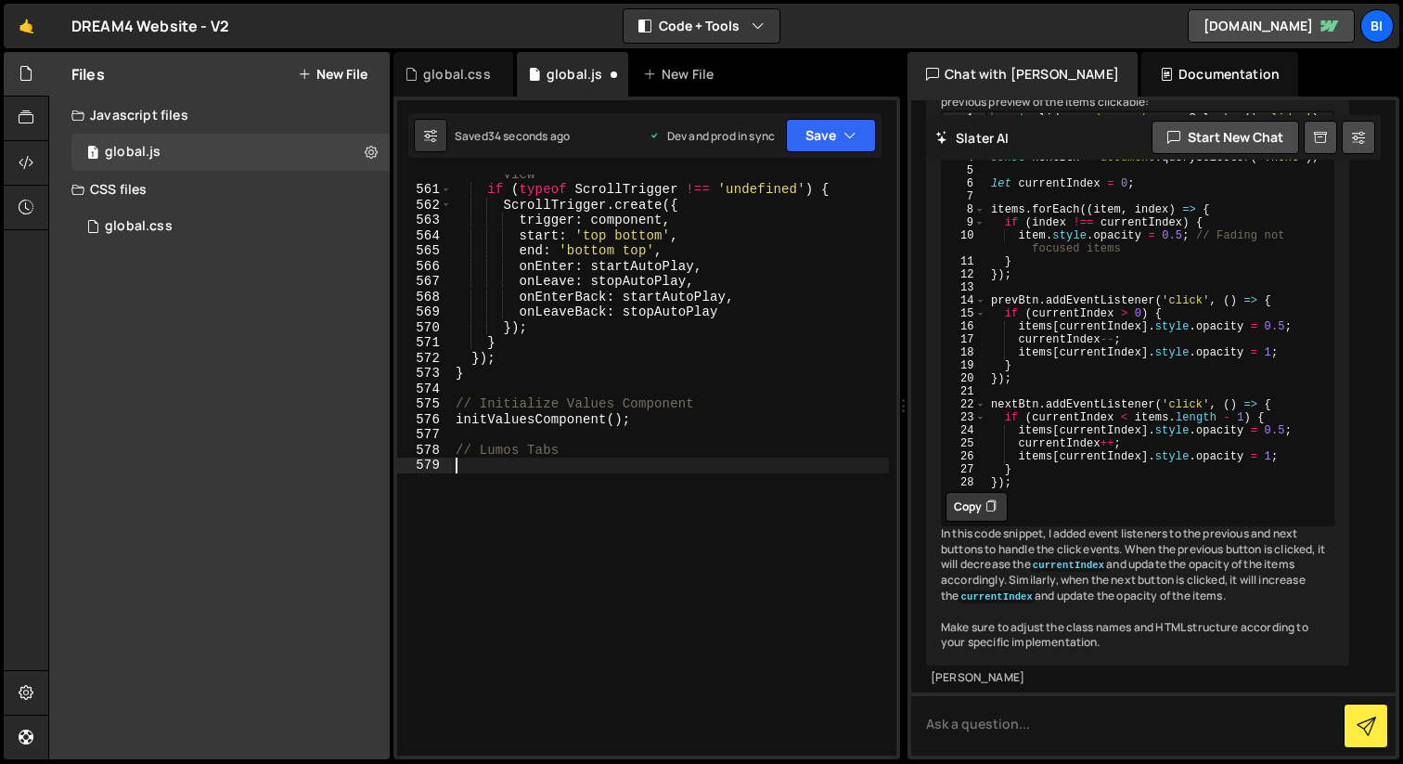
paste textarea "});"
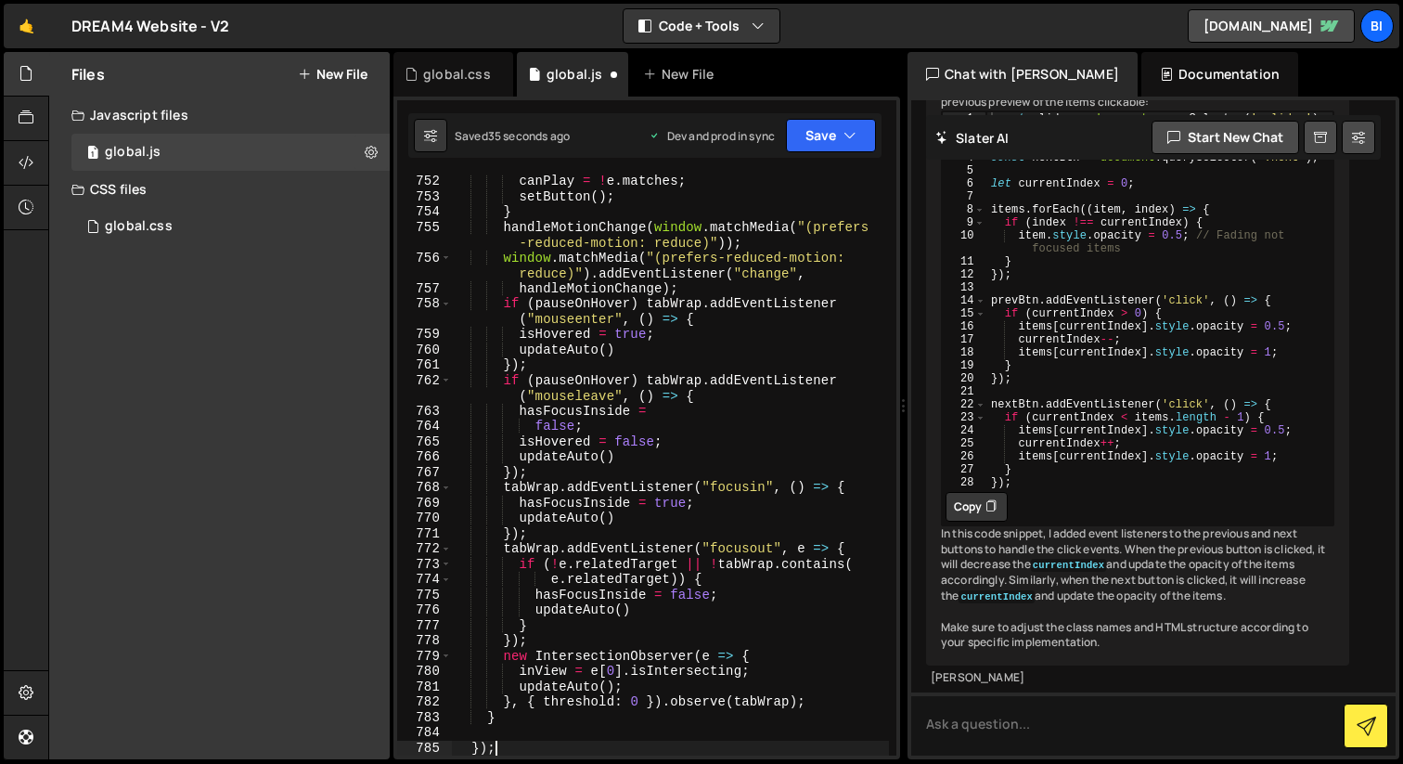
type textarea "});"
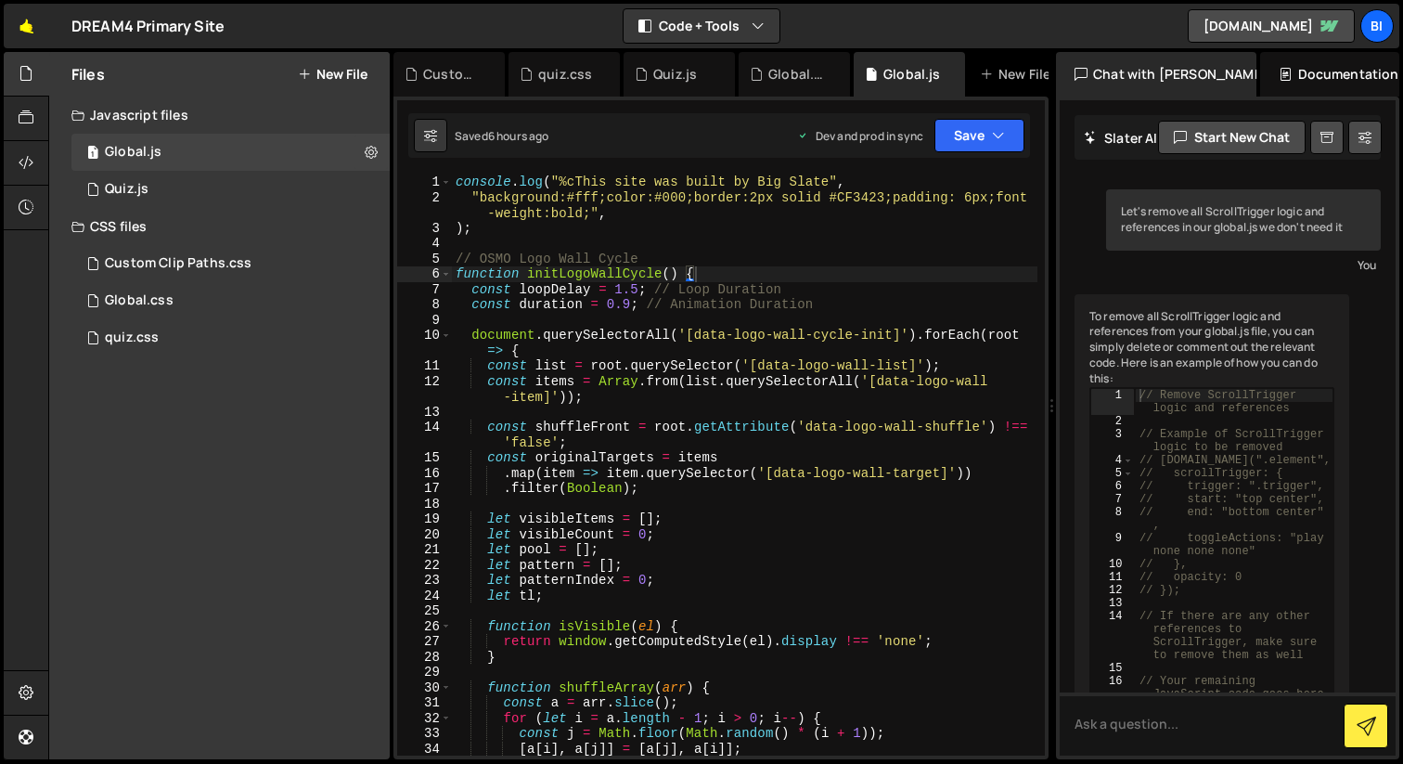
scroll to position [2244, 0]
